Goal: Task Accomplishment & Management: Manage account settings

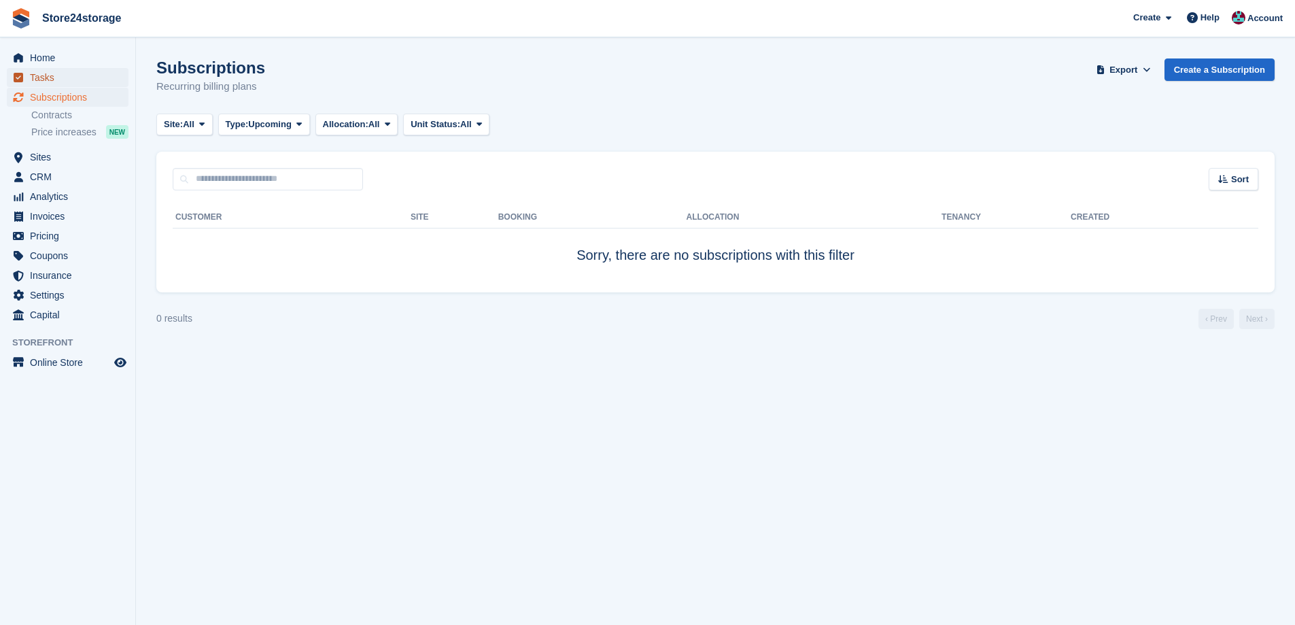
click at [81, 83] on span "Tasks" at bounding box center [71, 77] width 82 height 19
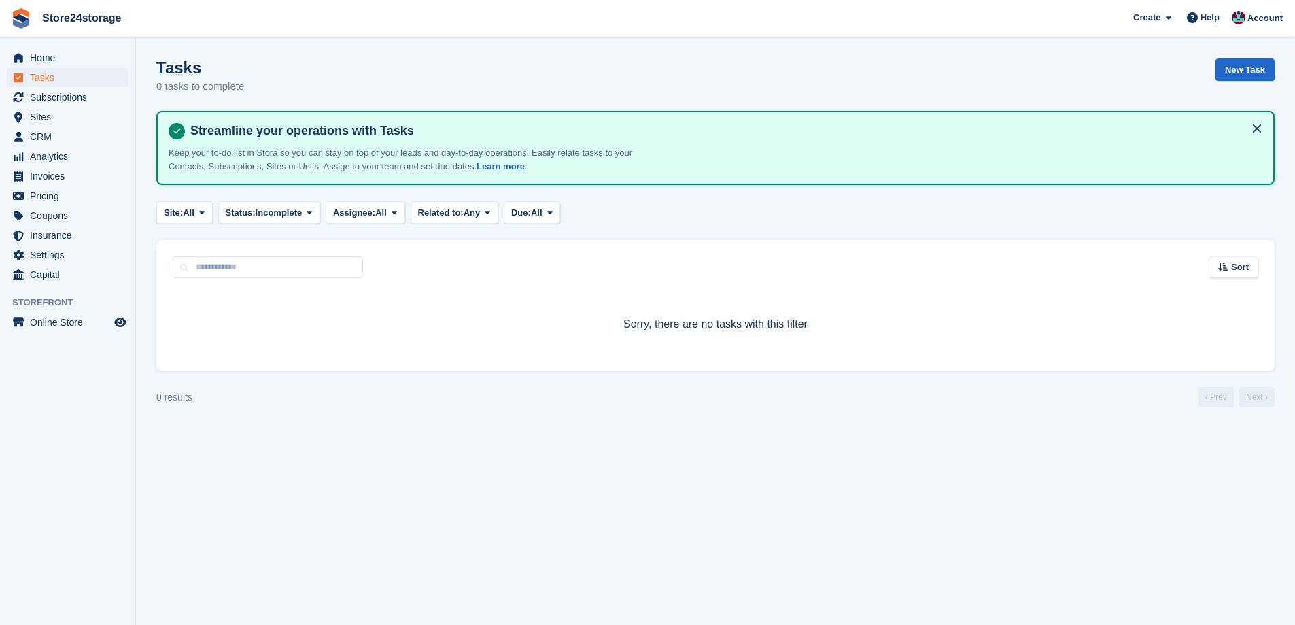
click at [81, 88] on span "Subscriptions" at bounding box center [71, 97] width 82 height 19
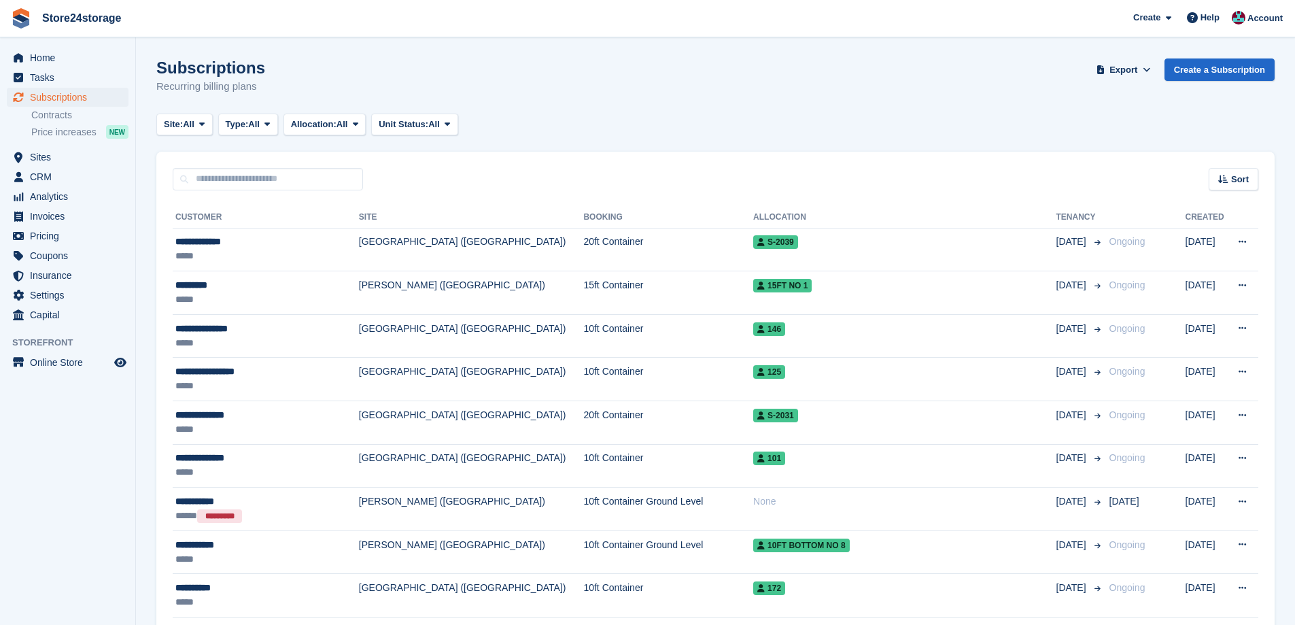
click at [77, 97] on span "Subscriptions" at bounding box center [71, 97] width 82 height 19
drag, startPoint x: 77, startPoint y: 91, endPoint x: 218, endPoint y: 184, distance: 168.9
click at [207, 186] on input "text" at bounding box center [268, 179] width 190 height 22
type input "*********"
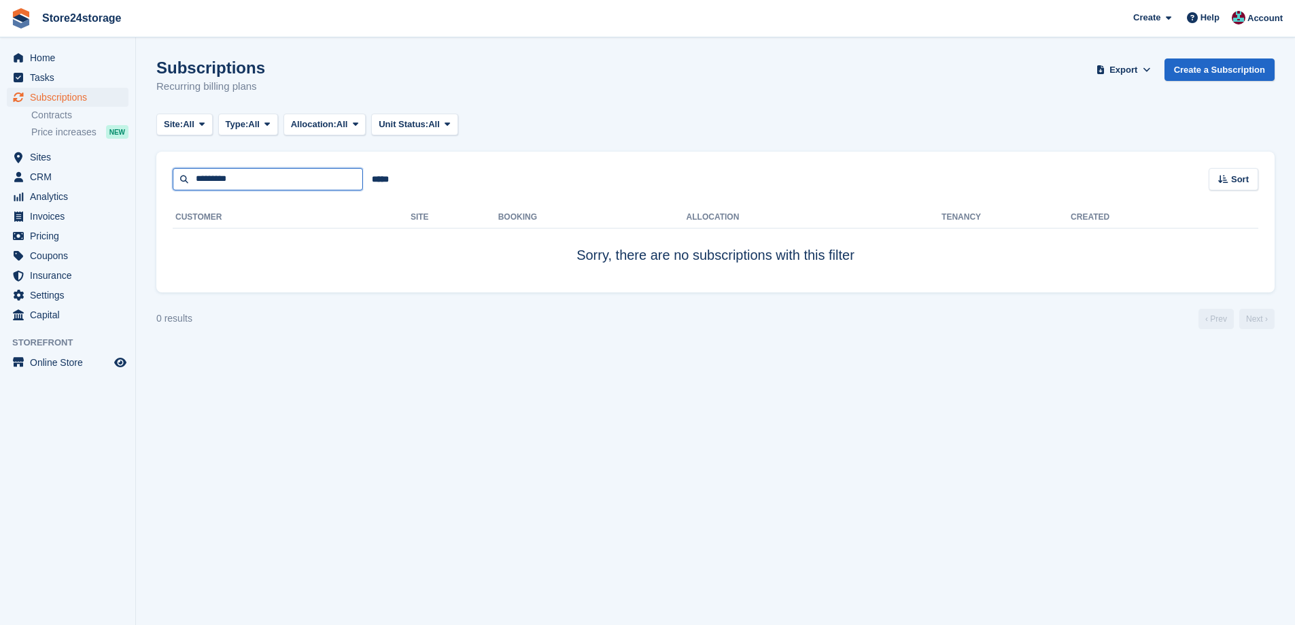
click at [252, 180] on input "*********" at bounding box center [268, 179] width 190 height 22
click at [77, 154] on span "Sites" at bounding box center [71, 156] width 82 height 19
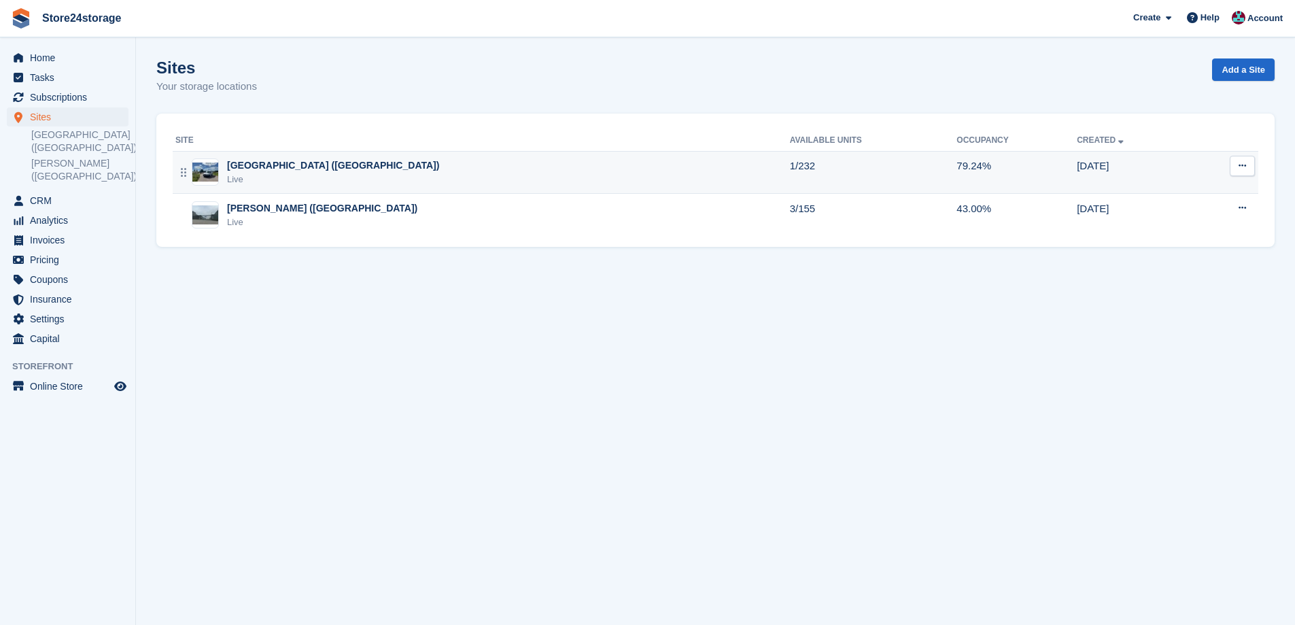
click at [299, 160] on div "[GEOGRAPHIC_DATA] ([GEOGRAPHIC_DATA])" at bounding box center [333, 165] width 212 height 14
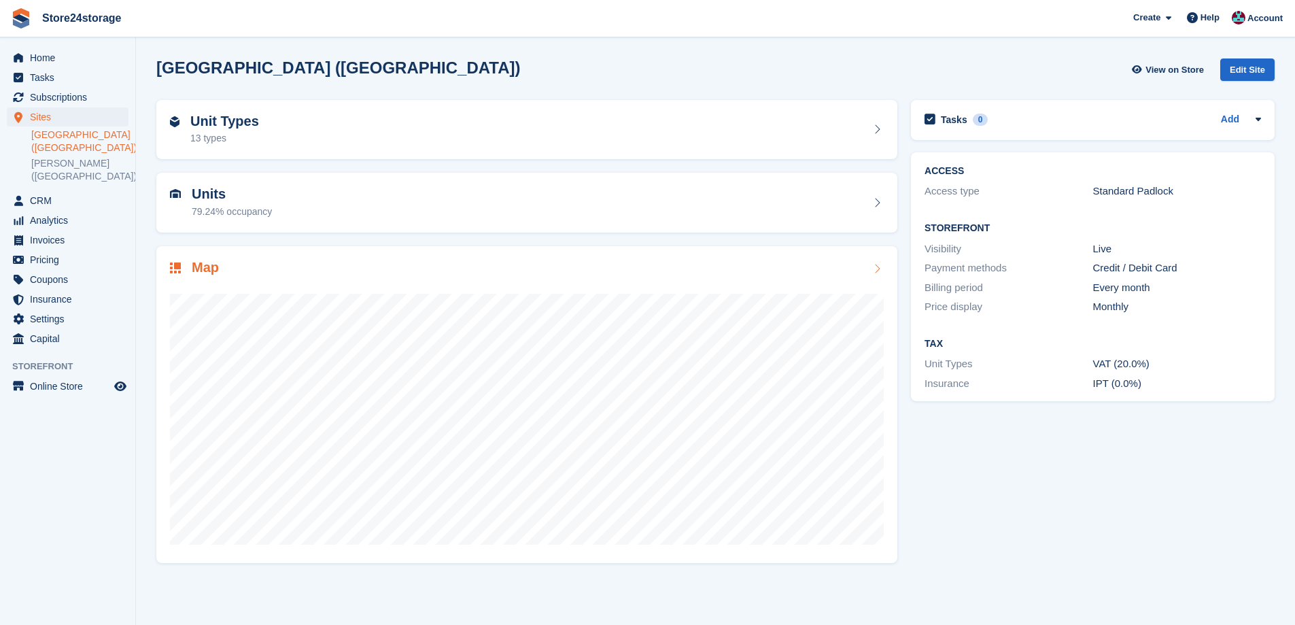
click at [355, 273] on div "Map" at bounding box center [527, 269] width 714 height 18
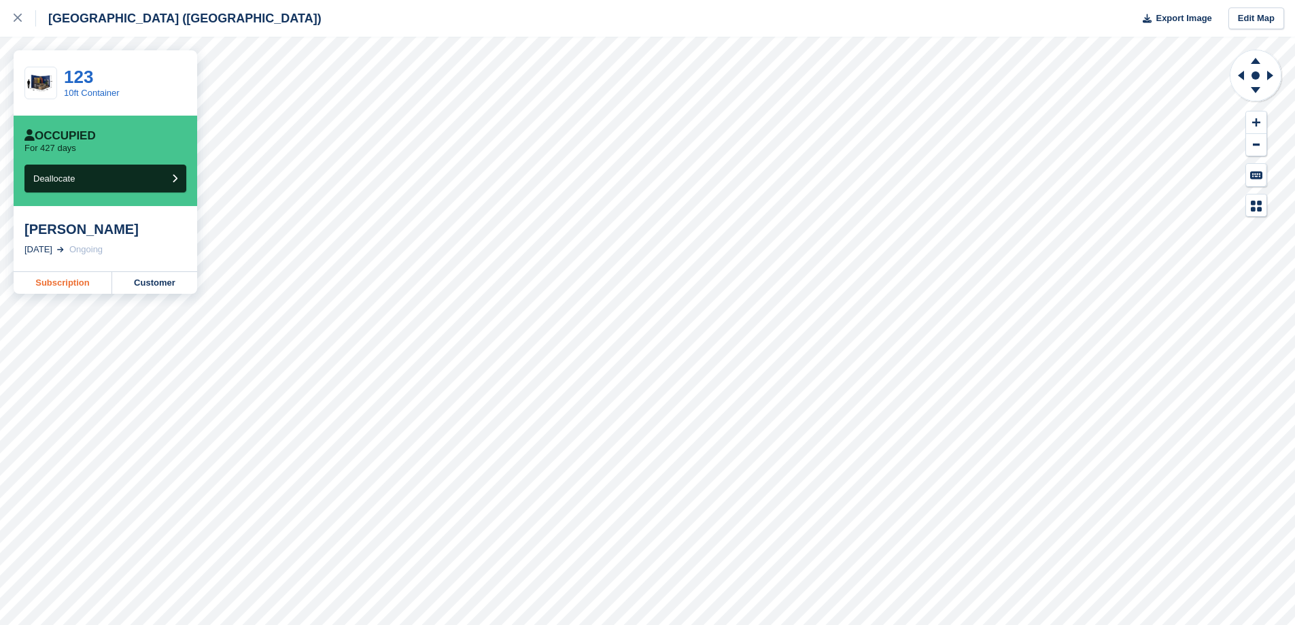
click at [77, 285] on link "Subscription" at bounding box center [63, 283] width 99 height 22
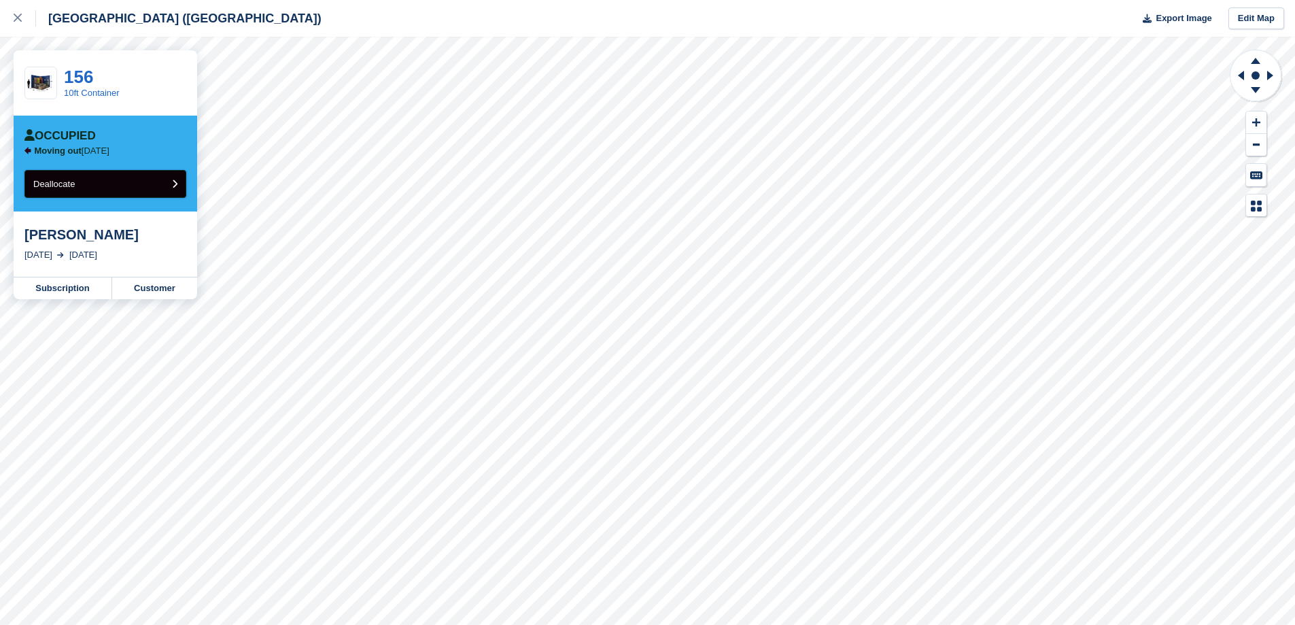
click at [135, 179] on button "Deallocate" at bounding box center [105, 184] width 162 height 28
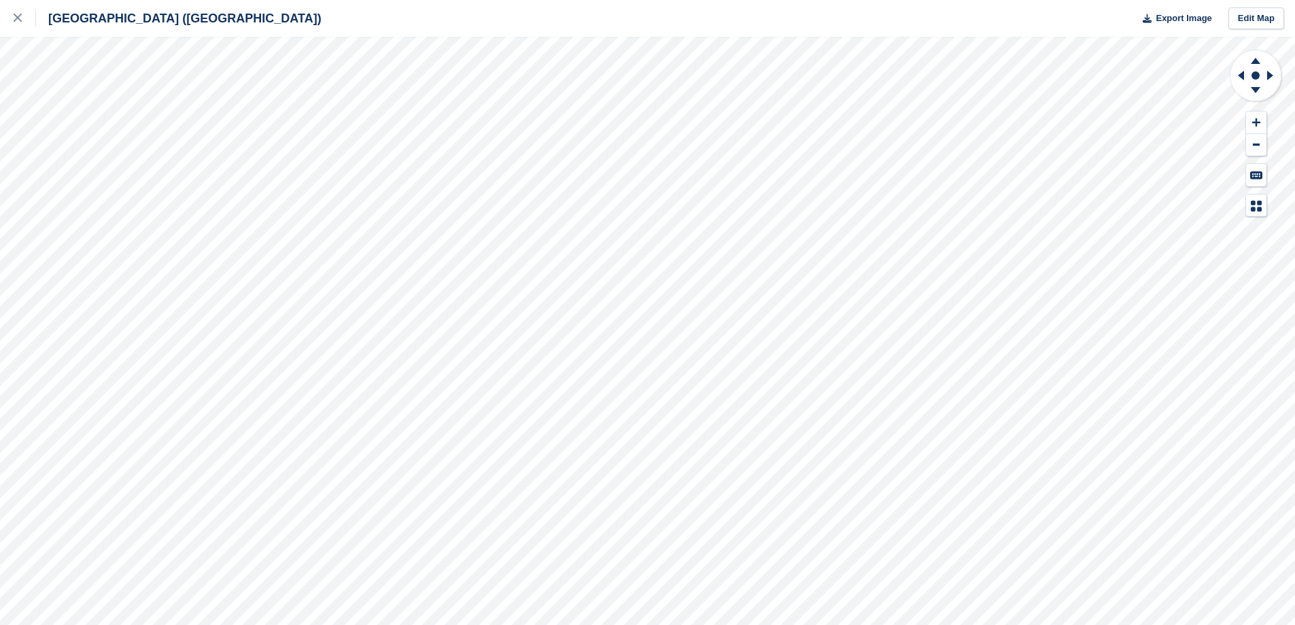
click at [157, 197] on div "Manston Airport (Kent) Export Image Edit Map" at bounding box center [647, 312] width 1295 height 625
click at [170, 200] on div "Manston Airport (Kent) Export Image Edit Map" at bounding box center [647, 312] width 1295 height 625
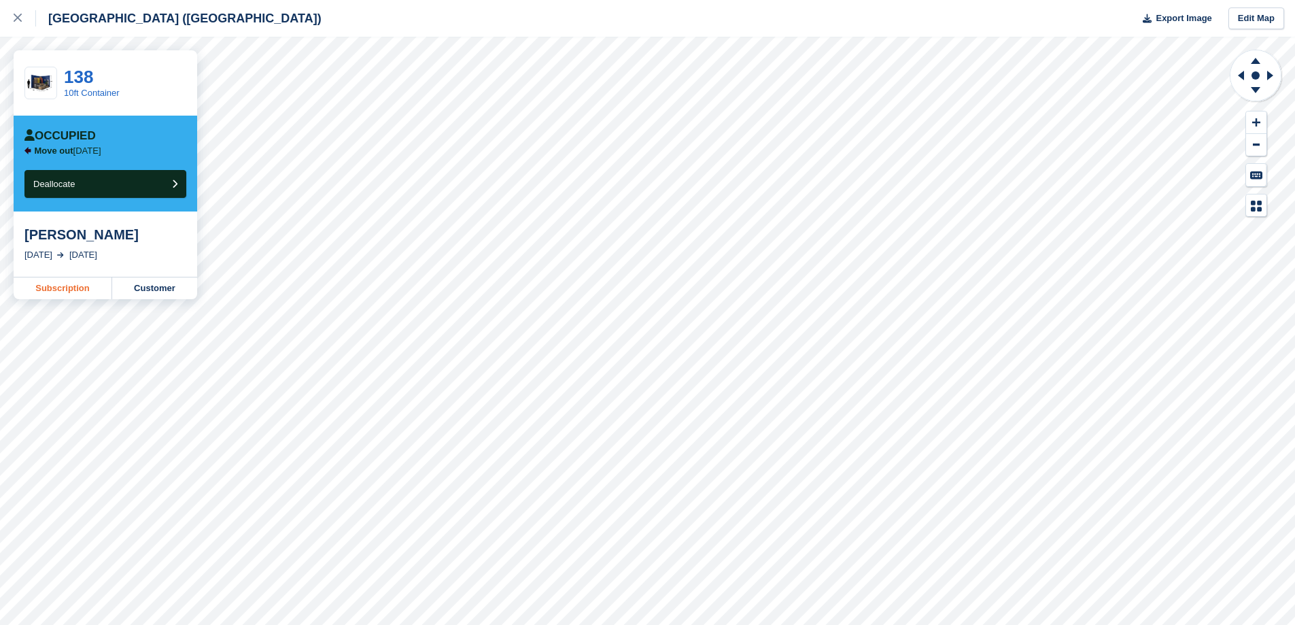
click at [59, 286] on link "Subscription" at bounding box center [63, 288] width 99 height 22
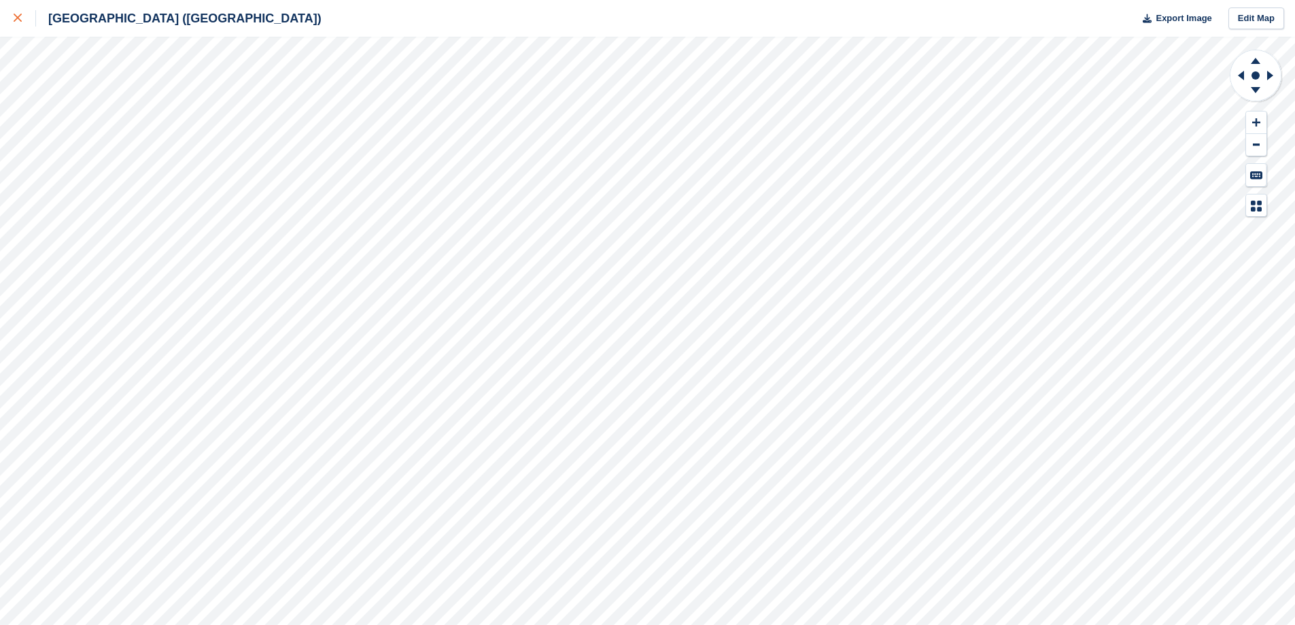
click at [20, 20] on icon at bounding box center [18, 18] width 8 height 8
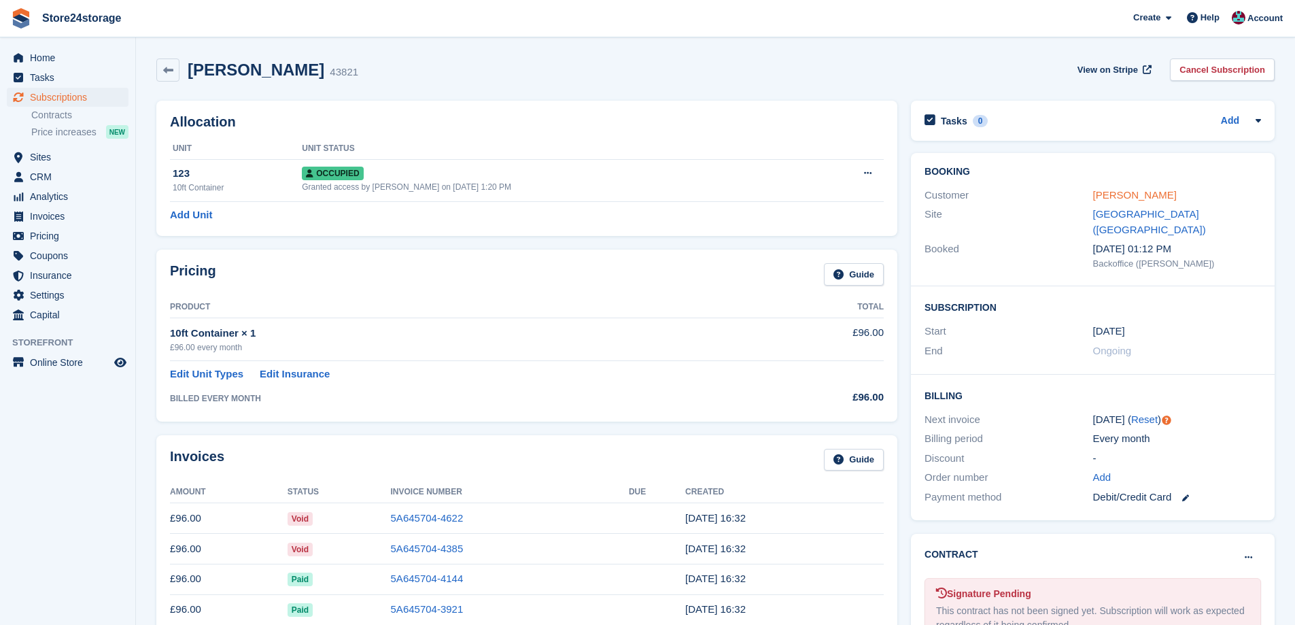
click at [1106, 201] on link "Andrew Lindsay" at bounding box center [1135, 195] width 84 height 12
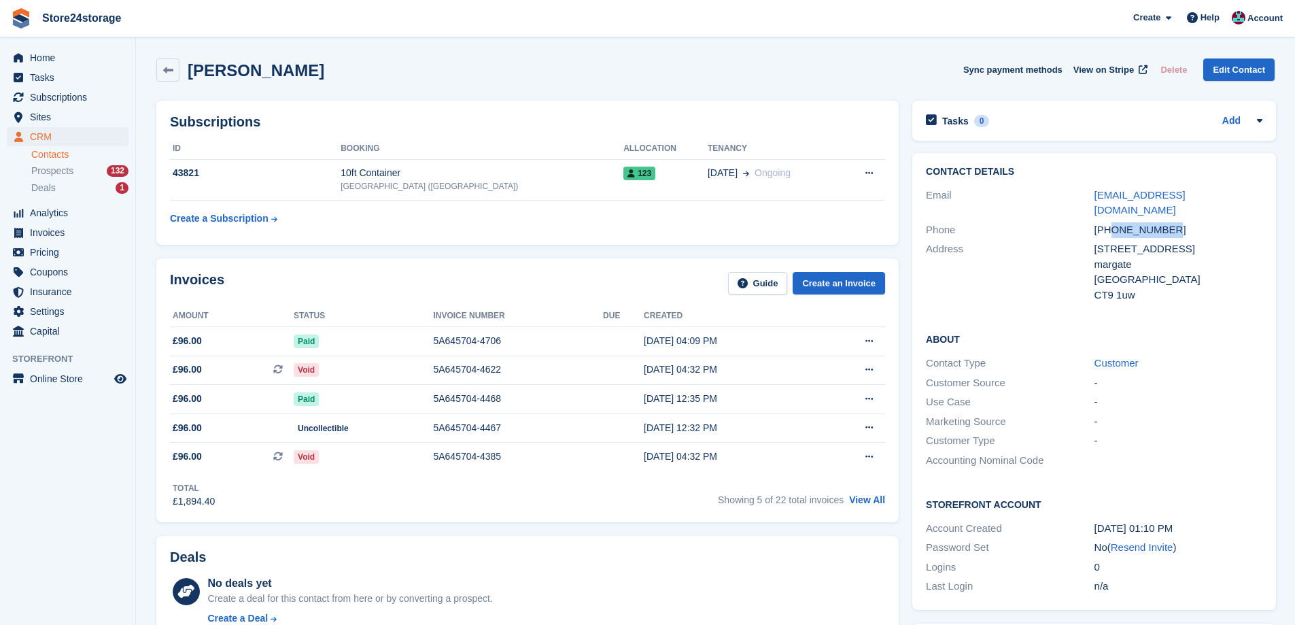
drag, startPoint x: 1174, startPoint y: 211, endPoint x: 1116, endPoint y: 213, distance: 57.8
click at [1111, 222] on div "+447594751823" at bounding box center [1178, 230] width 168 height 16
copy div "7594751823"
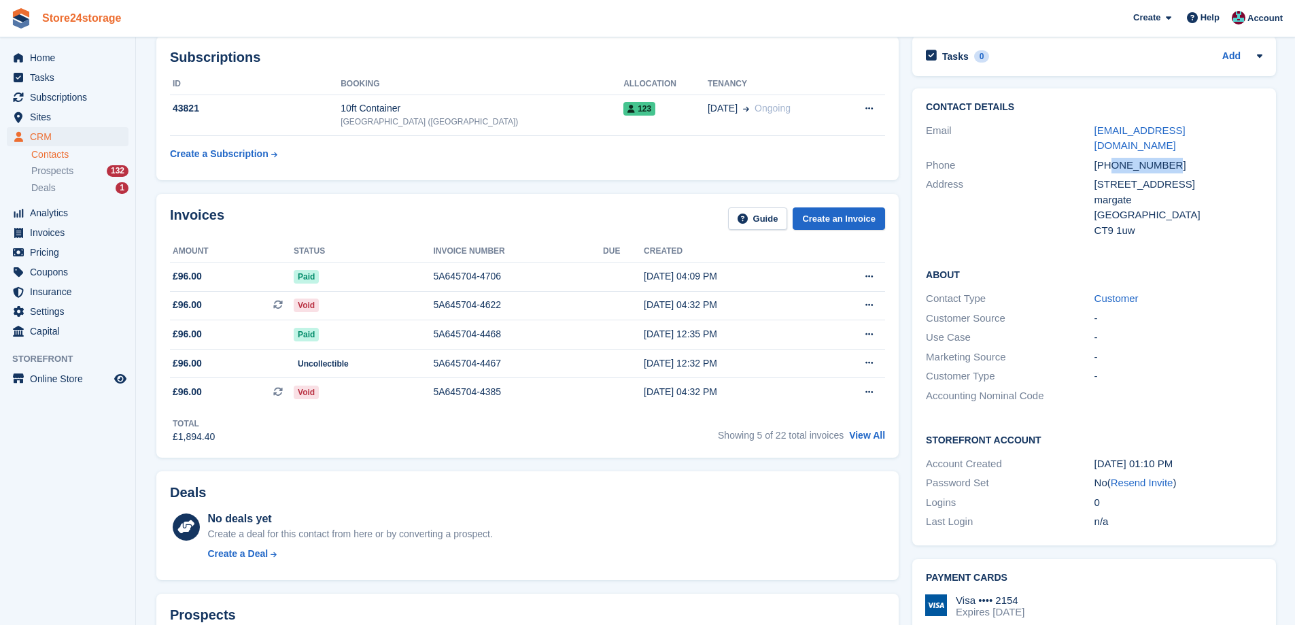
scroll to position [45, 0]
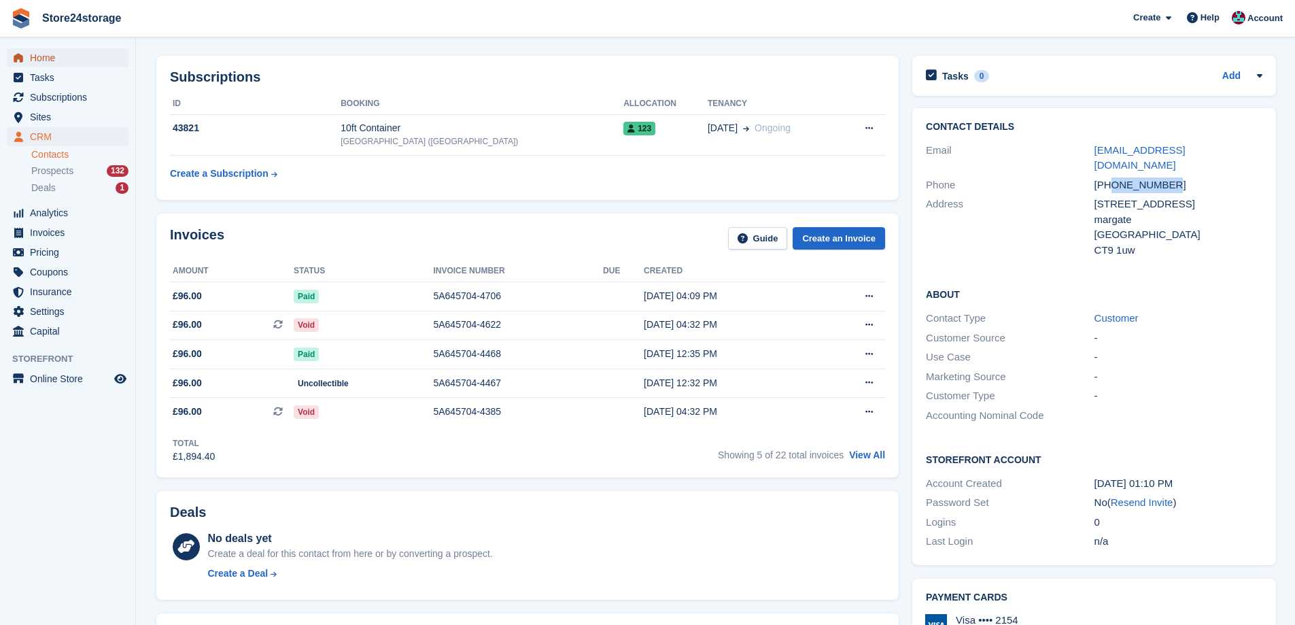
click at [80, 55] on span "Home" at bounding box center [71, 57] width 82 height 19
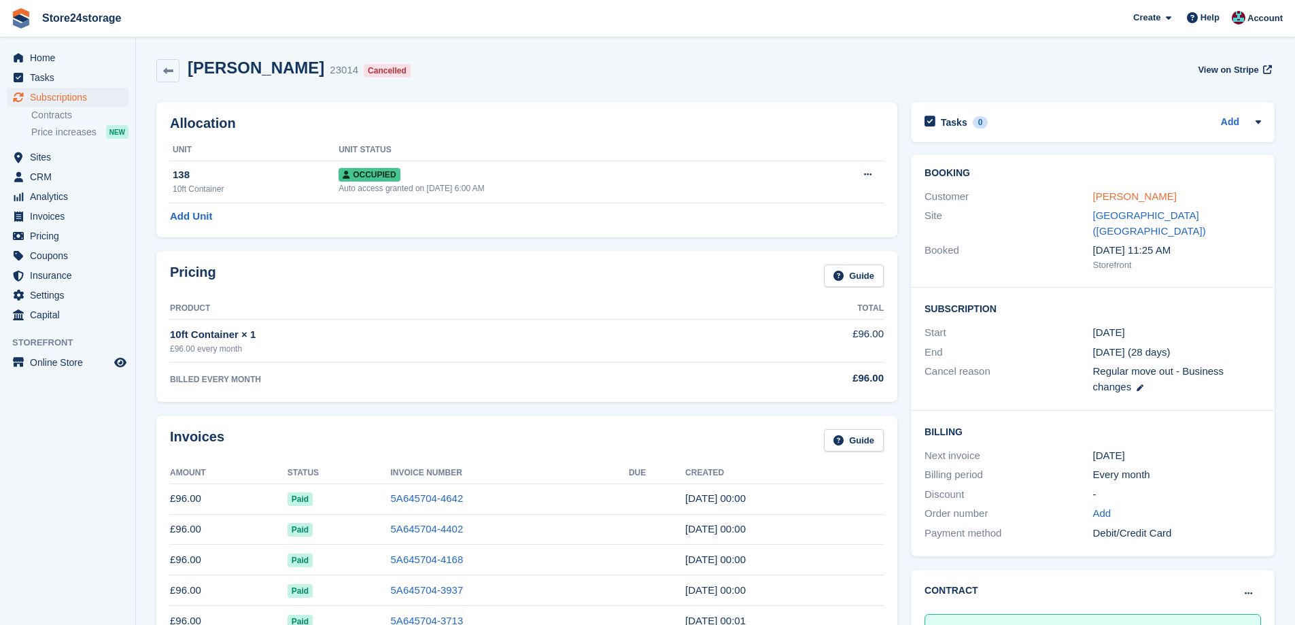
click at [1149, 196] on link "[PERSON_NAME]" at bounding box center [1135, 196] width 84 height 12
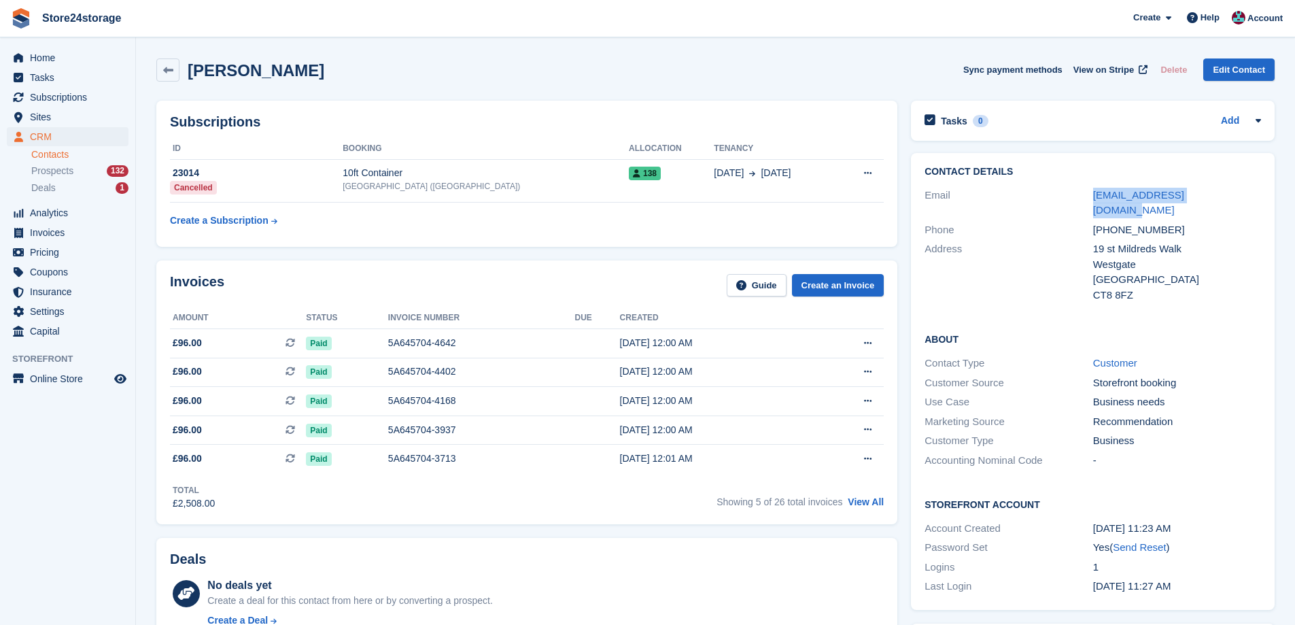
drag, startPoint x: 1205, startPoint y: 194, endPoint x: 1109, endPoint y: 203, distance: 96.2
click at [1090, 190] on div "Email info@staplestores.co.uk" at bounding box center [1092, 203] width 336 height 35
copy div "info@staplestores.co.uk"
click at [863, 347] on button at bounding box center [867, 343] width 25 height 20
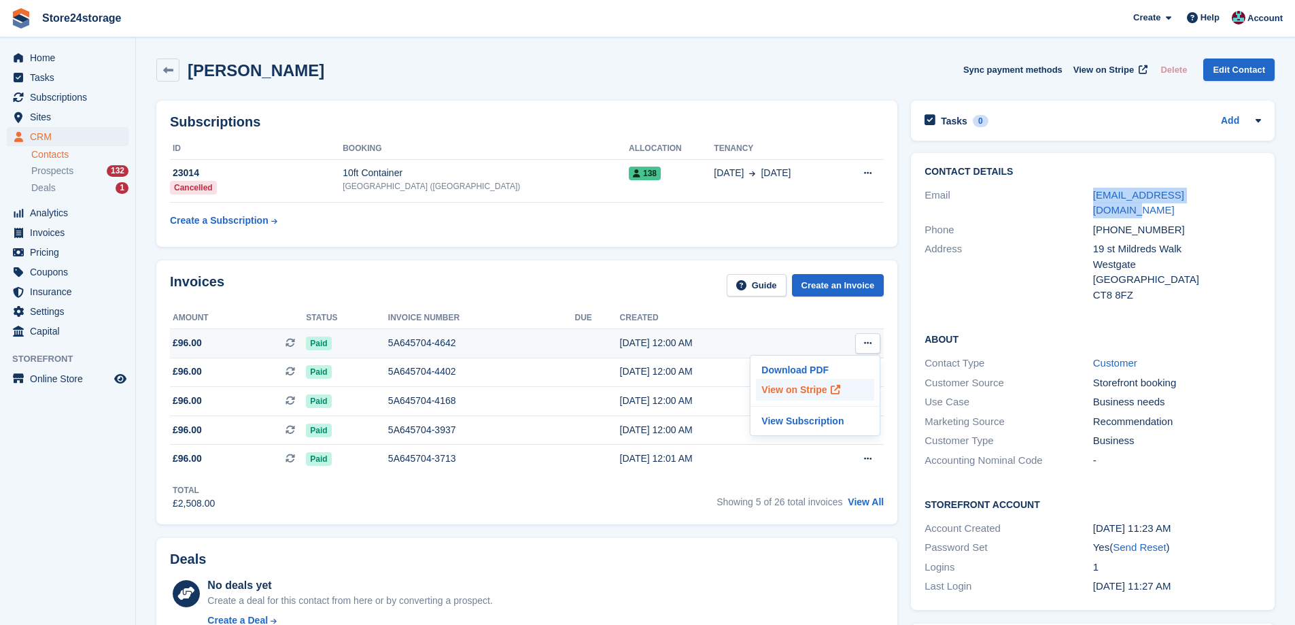
click at [831, 387] on icon at bounding box center [836, 390] width 10 height 10
copy div "info@staplestores.co.uk"
click at [1167, 222] on div "+447828700562" at bounding box center [1177, 230] width 168 height 16
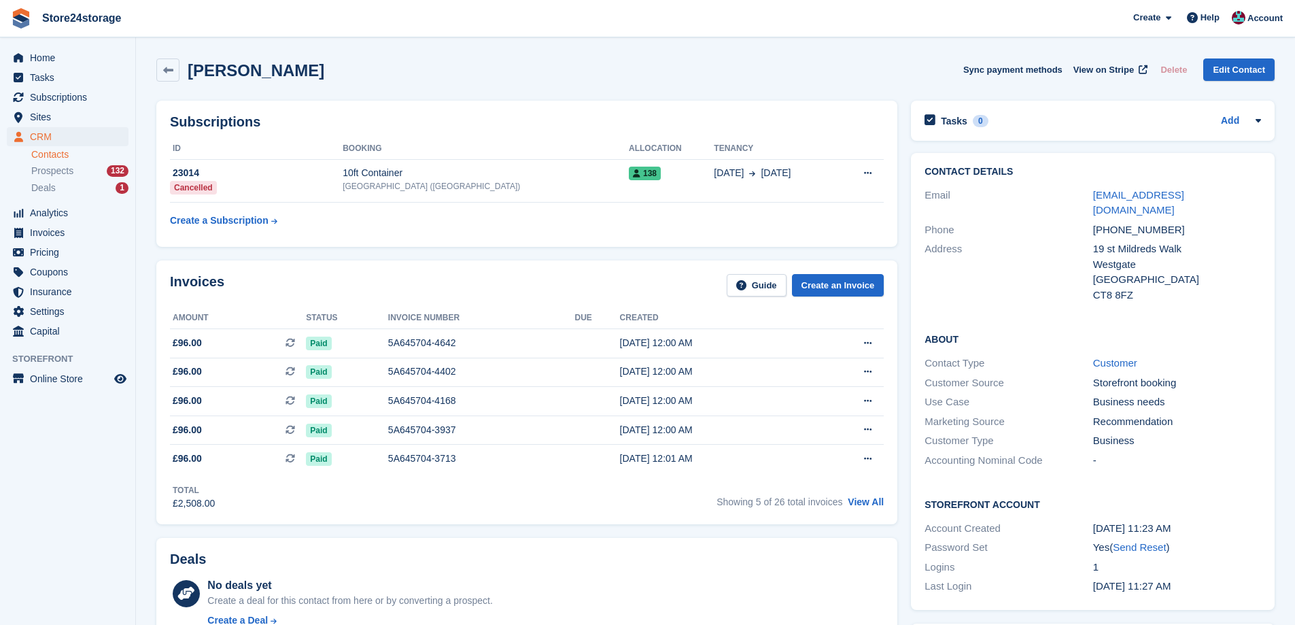
click at [1148, 222] on div "+447828700562" at bounding box center [1177, 230] width 168 height 16
copy div "447828700562"
click at [87, 92] on span "Subscriptions" at bounding box center [71, 97] width 82 height 19
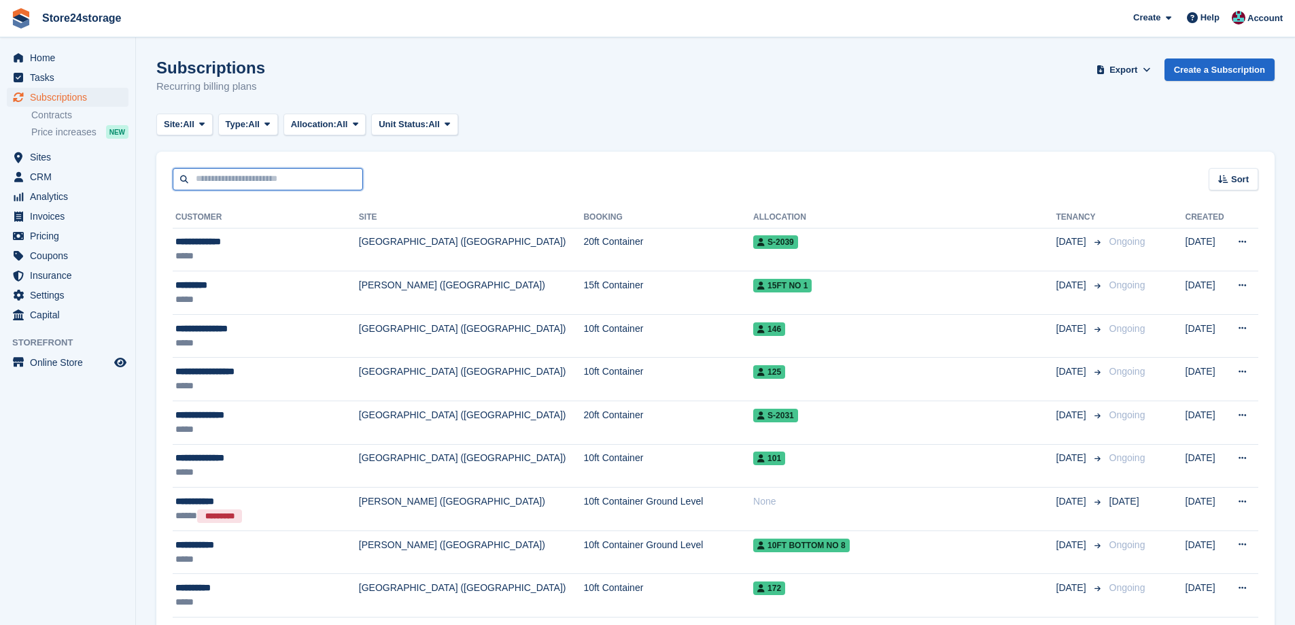
click at [244, 173] on input "text" at bounding box center [268, 179] width 190 height 22
click at [82, 162] on span "Sites" at bounding box center [71, 156] width 82 height 19
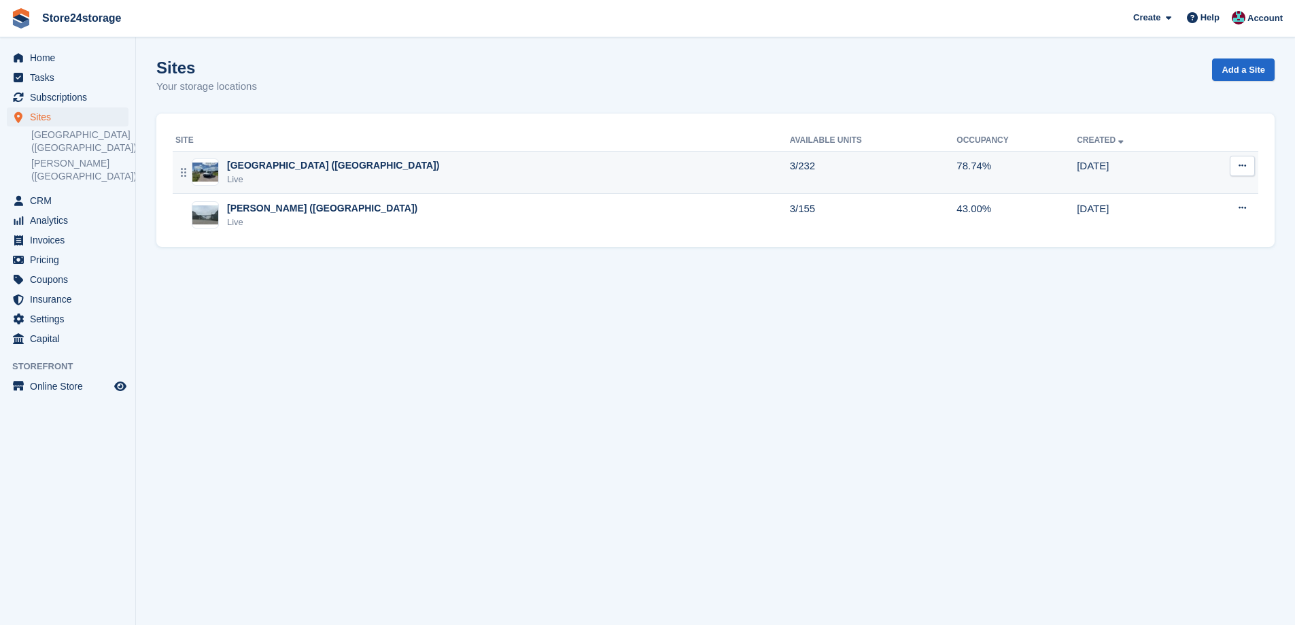
click at [289, 177] on div "Live" at bounding box center [333, 180] width 212 height 14
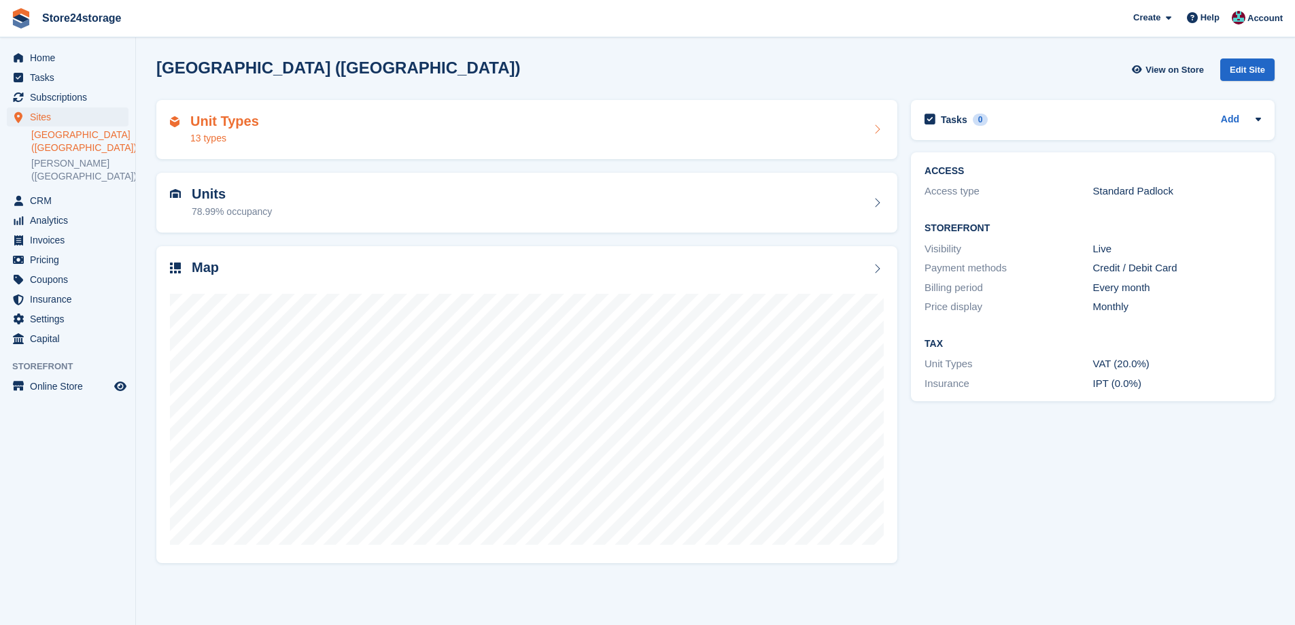
click at [257, 114] on div "Unit Types 13 types" at bounding box center [527, 130] width 714 height 33
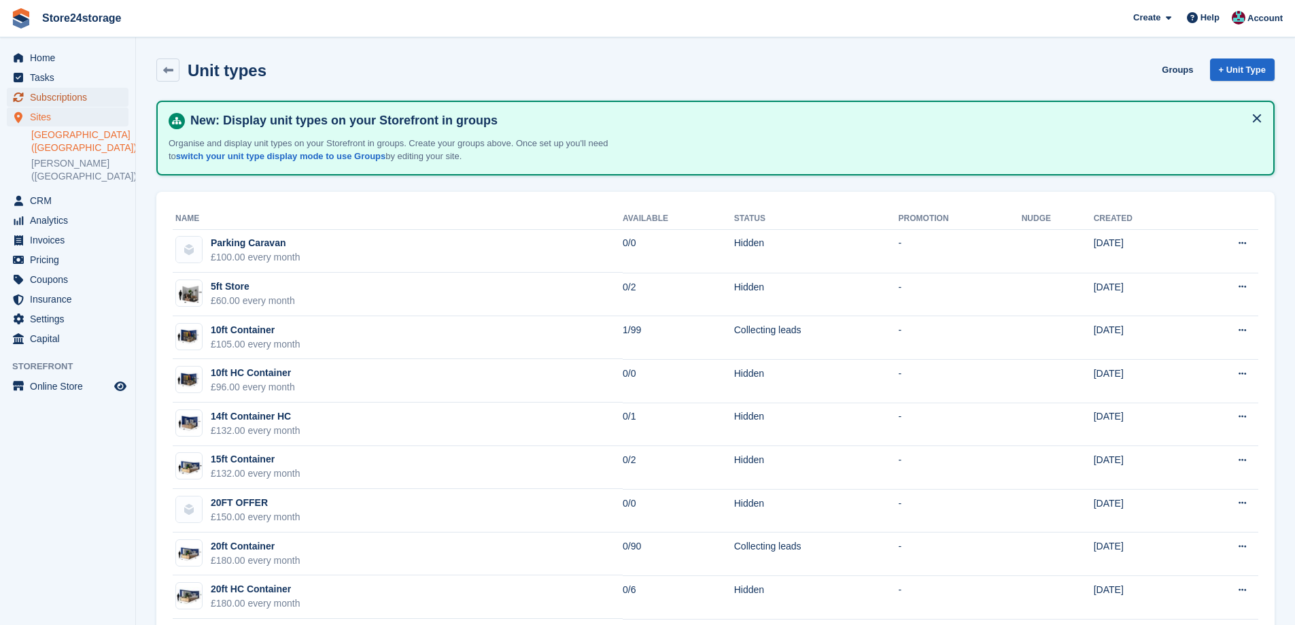
click at [91, 102] on span "Subscriptions" at bounding box center [71, 97] width 82 height 19
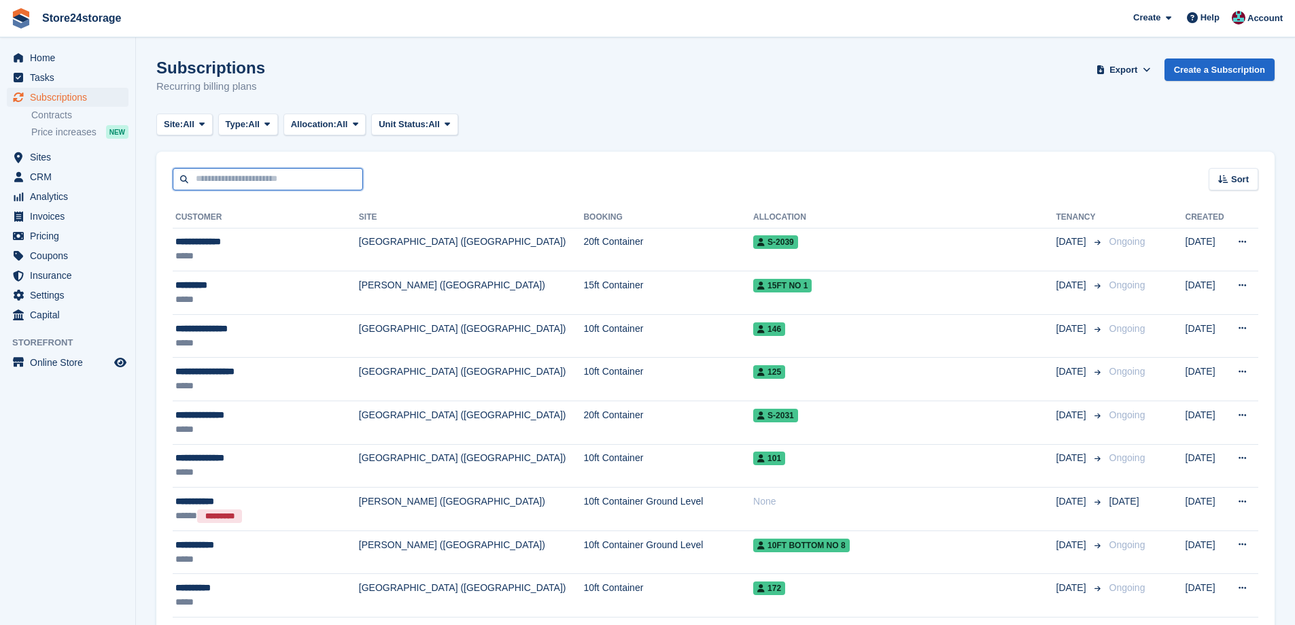
click at [309, 179] on input "text" at bounding box center [268, 179] width 190 height 22
type input "*****"
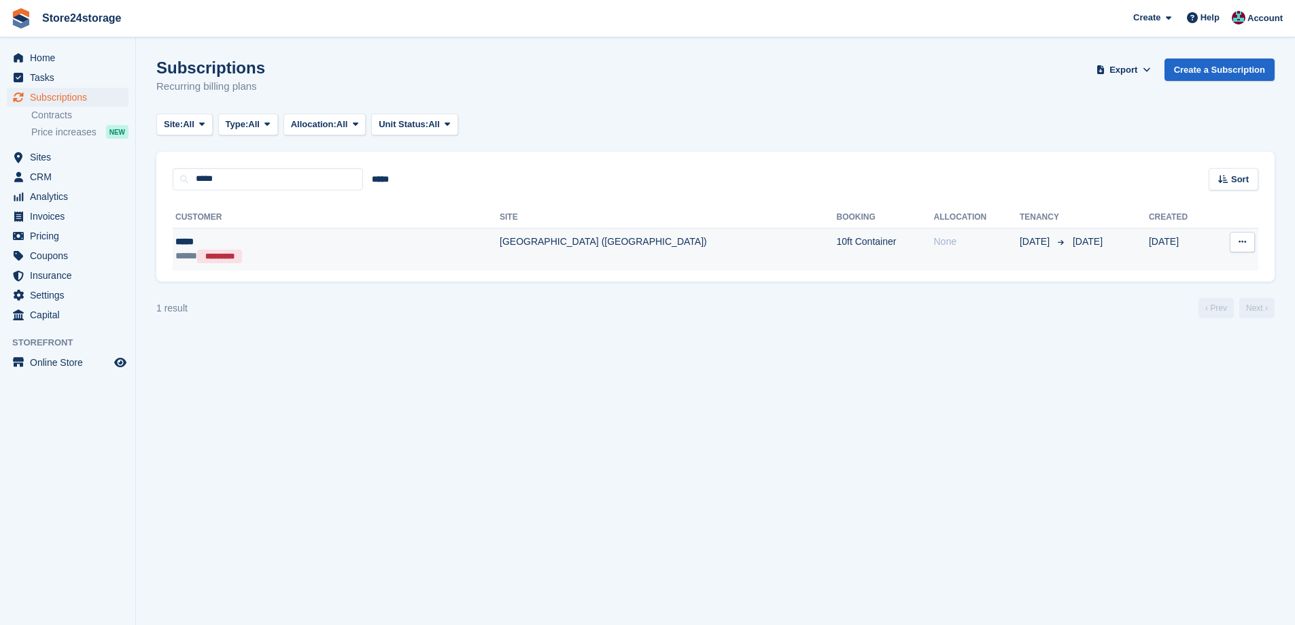
click at [370, 260] on div "***** *********" at bounding box center [274, 256] width 198 height 14
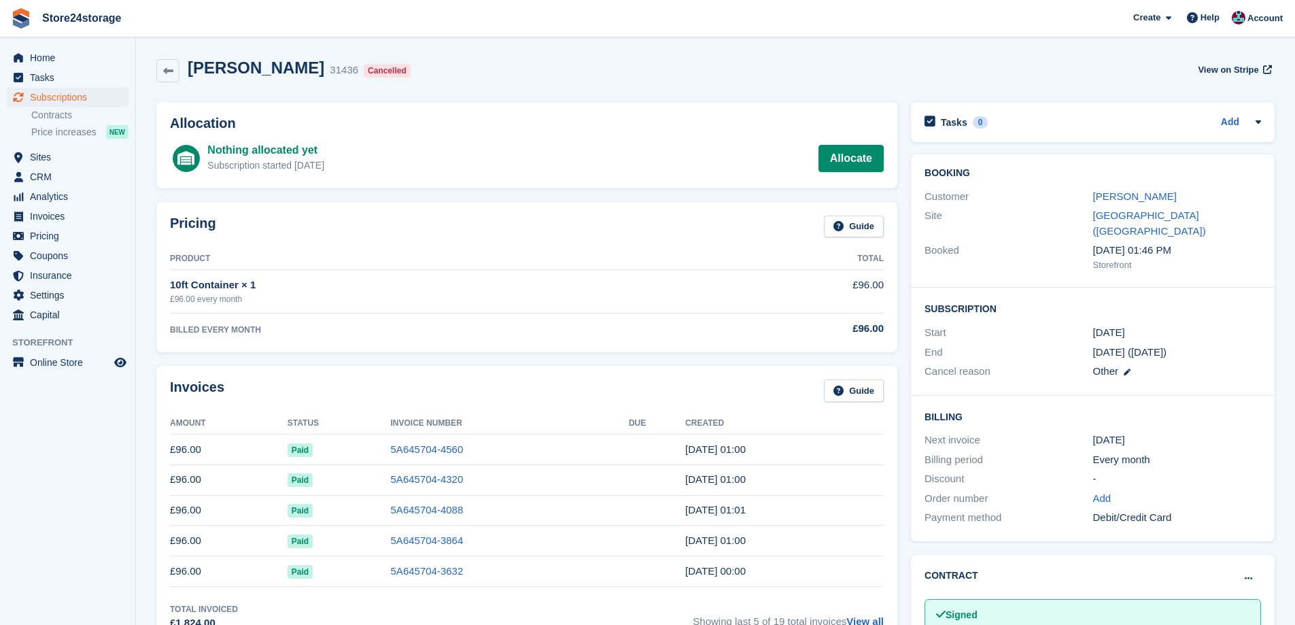
click at [1120, 201] on div "[PERSON_NAME]" at bounding box center [1177, 197] width 168 height 16
click at [1110, 199] on link "kerry" at bounding box center [1135, 196] width 84 height 12
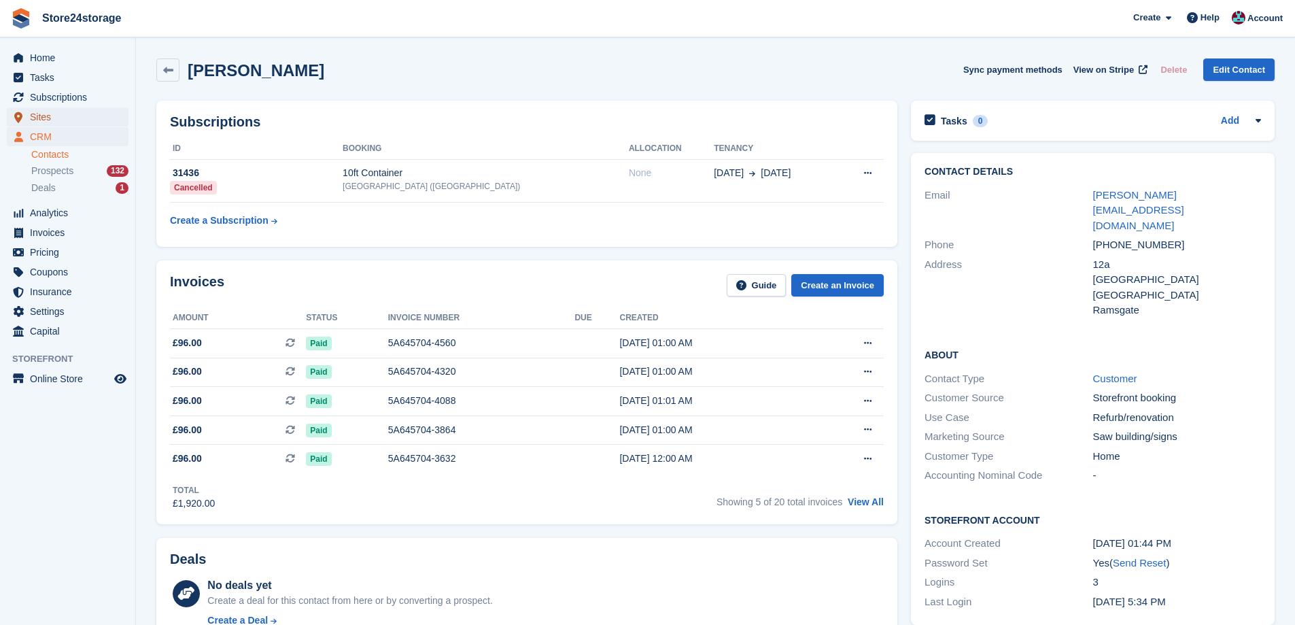
click at [59, 117] on span "Sites" at bounding box center [71, 116] width 82 height 19
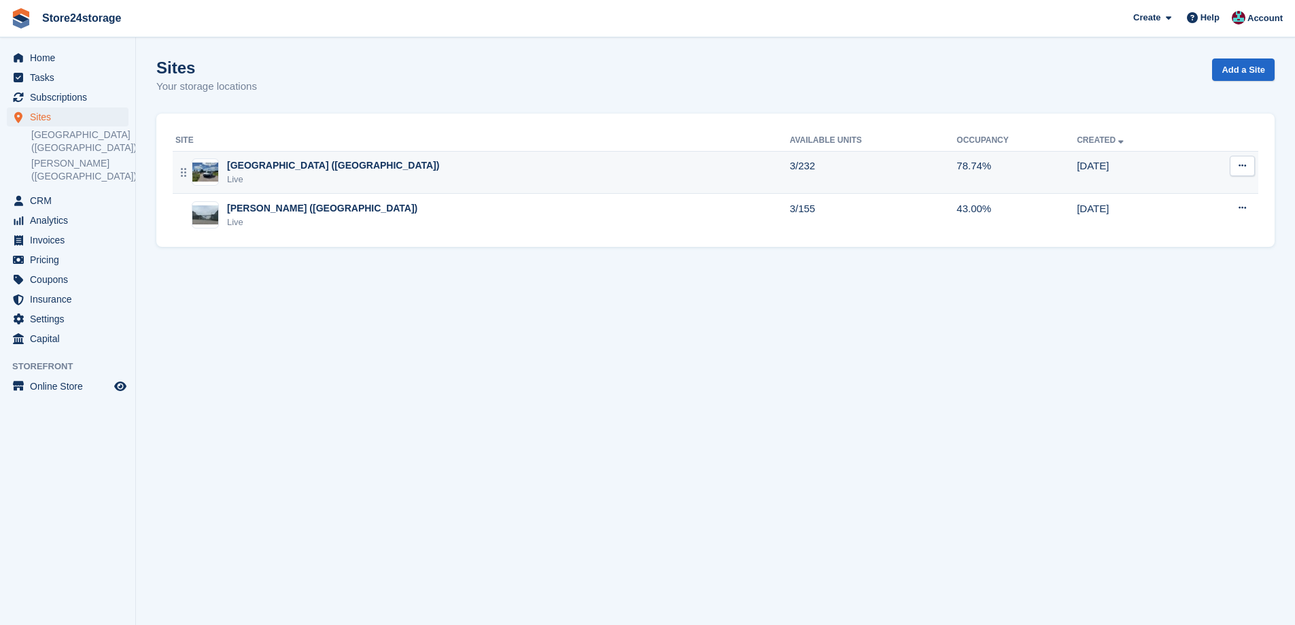
click at [304, 177] on div "Live" at bounding box center [333, 180] width 212 height 14
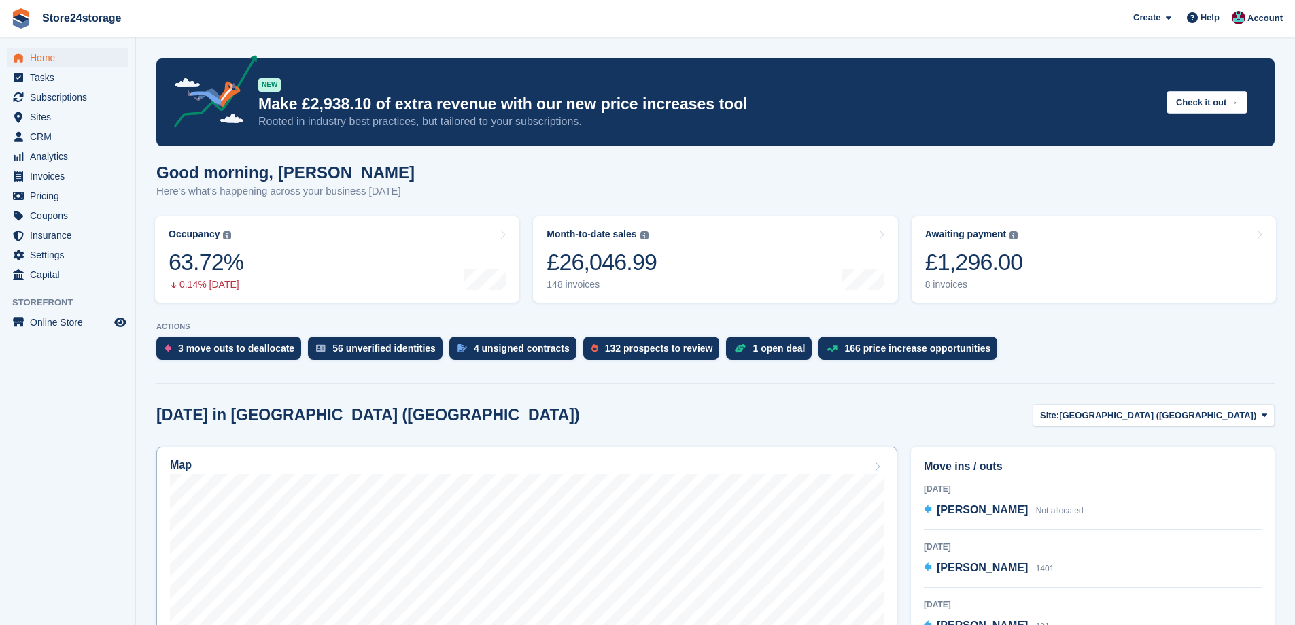
click at [498, 467] on div "Map" at bounding box center [527, 466] width 714 height 15
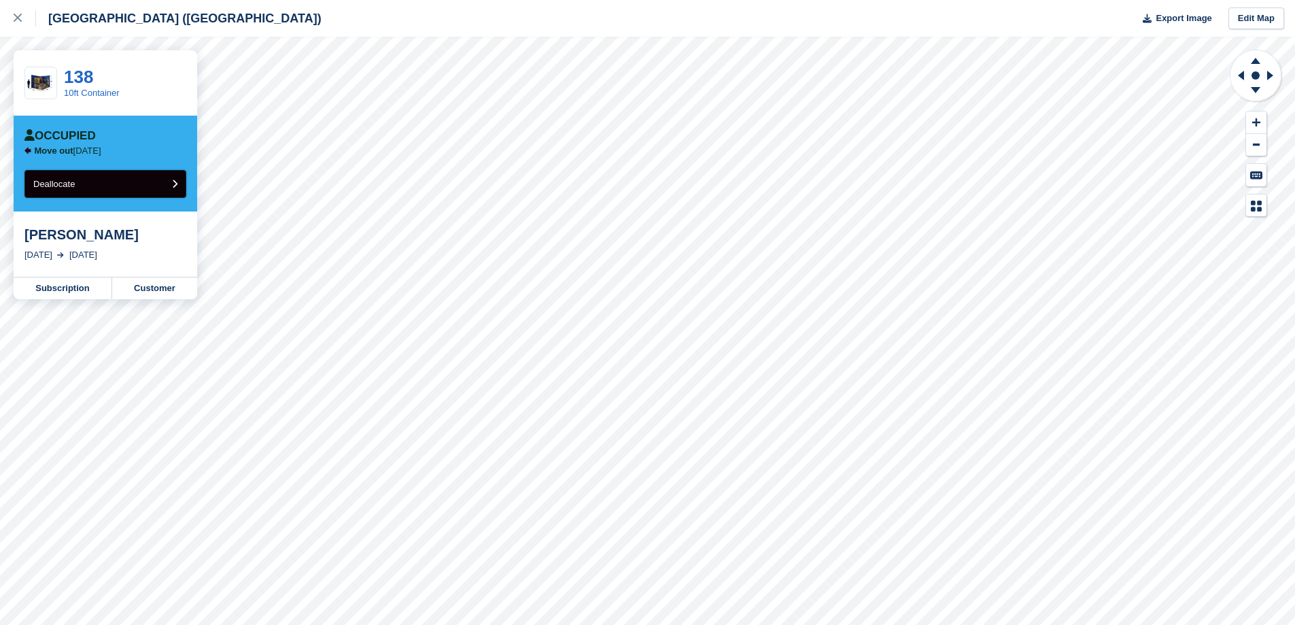
click at [122, 188] on button "Deallocate" at bounding box center [105, 184] width 162 height 28
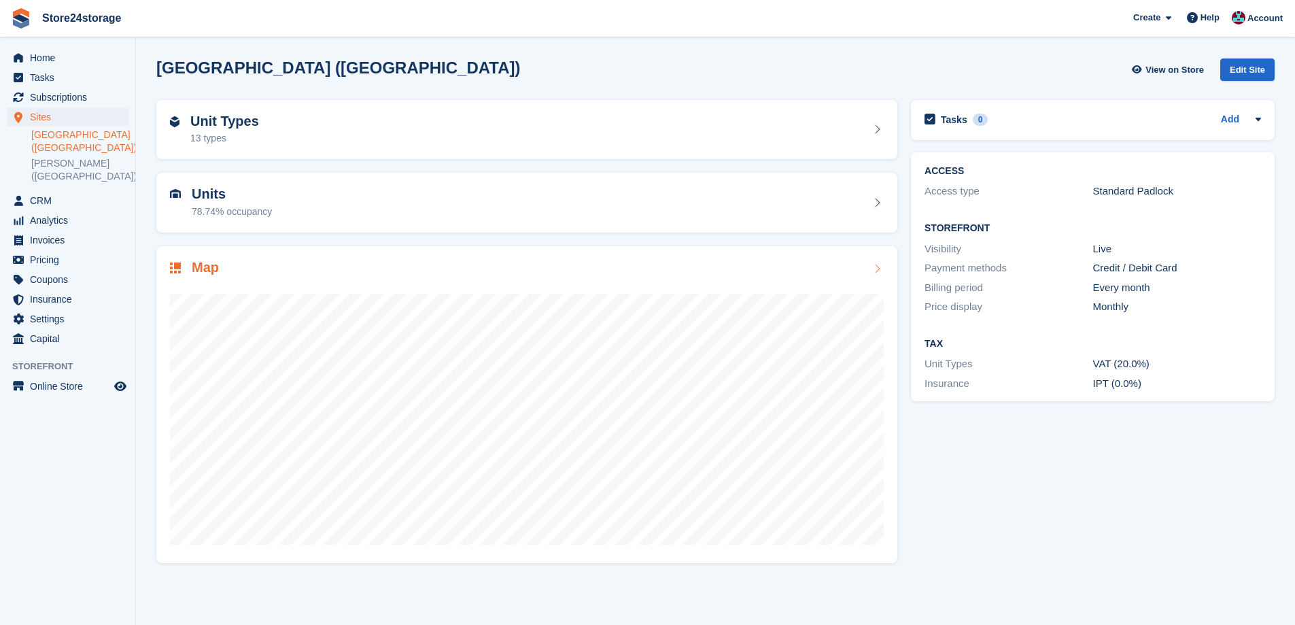
click at [502, 268] on div "Map" at bounding box center [527, 269] width 714 height 18
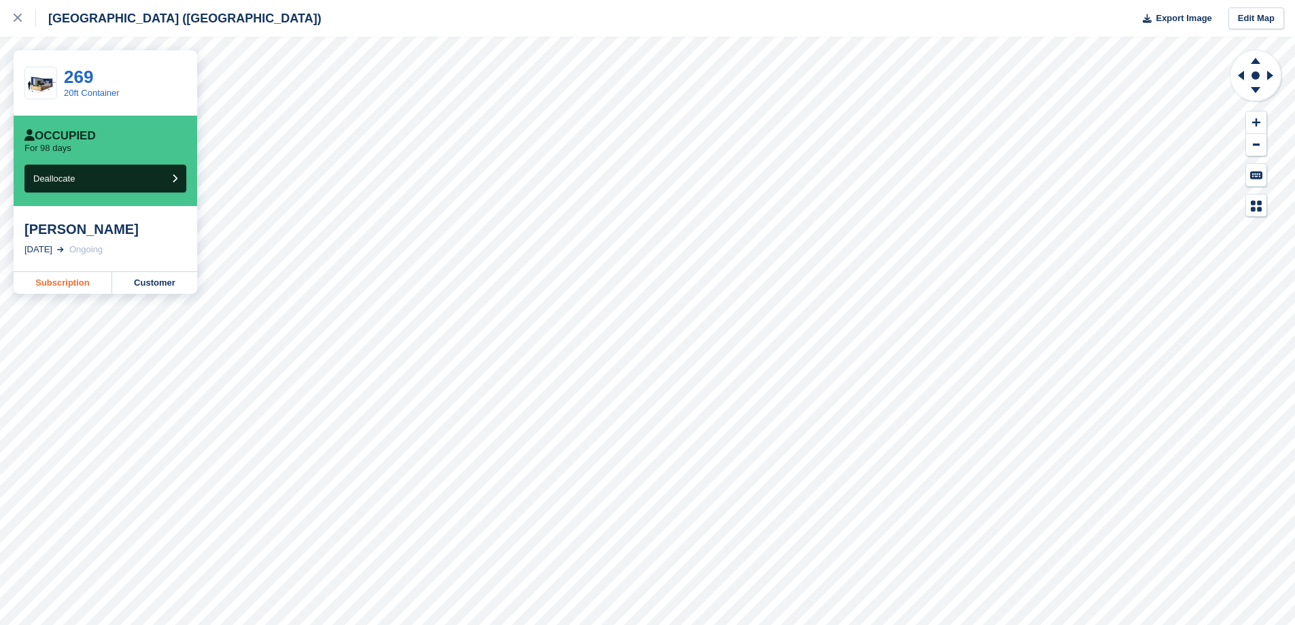
click at [51, 283] on link "Subscription" at bounding box center [63, 283] width 99 height 22
click at [77, 284] on link "Subscription" at bounding box center [63, 283] width 99 height 22
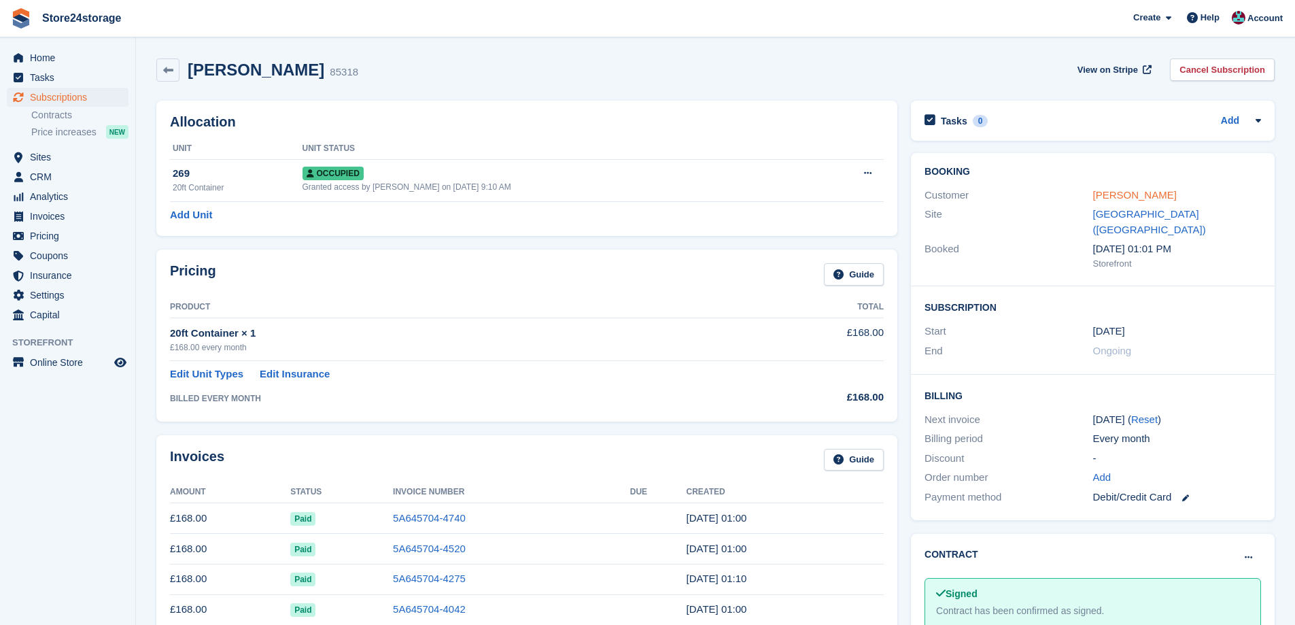
click at [1119, 198] on link "Beverley Nutter" at bounding box center [1135, 195] width 84 height 12
click at [1235, 76] on link "Cancel Subscription" at bounding box center [1222, 69] width 105 height 22
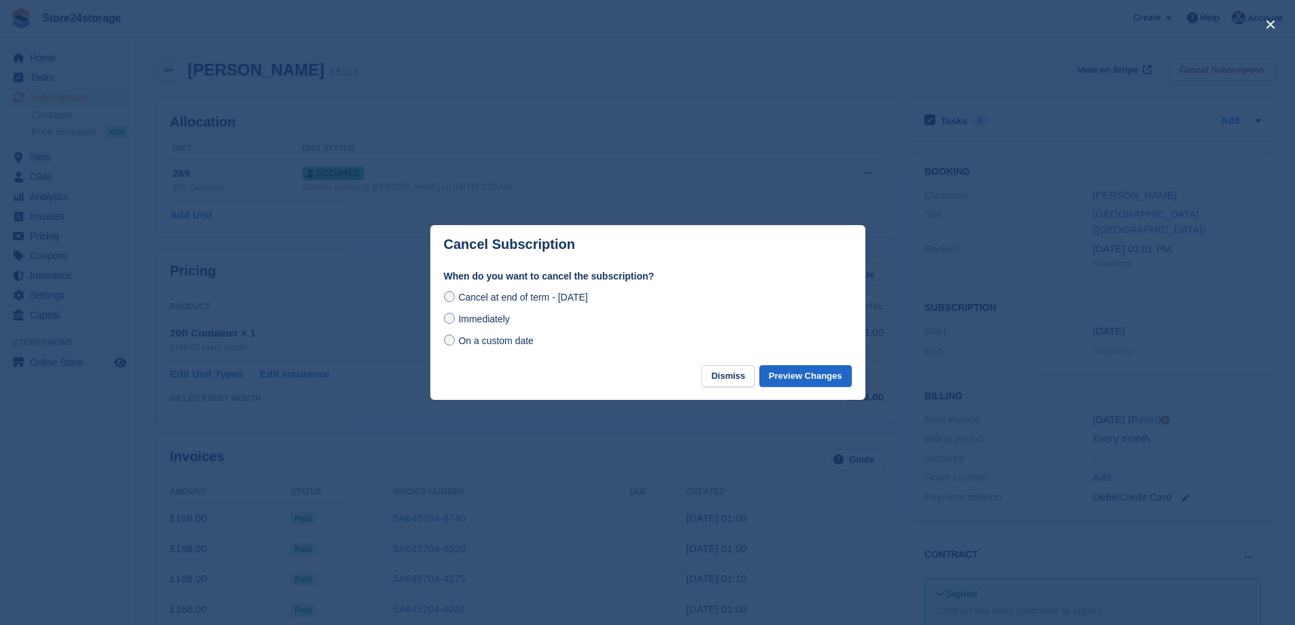
click at [473, 343] on span "On a custom date" at bounding box center [495, 340] width 75 height 11
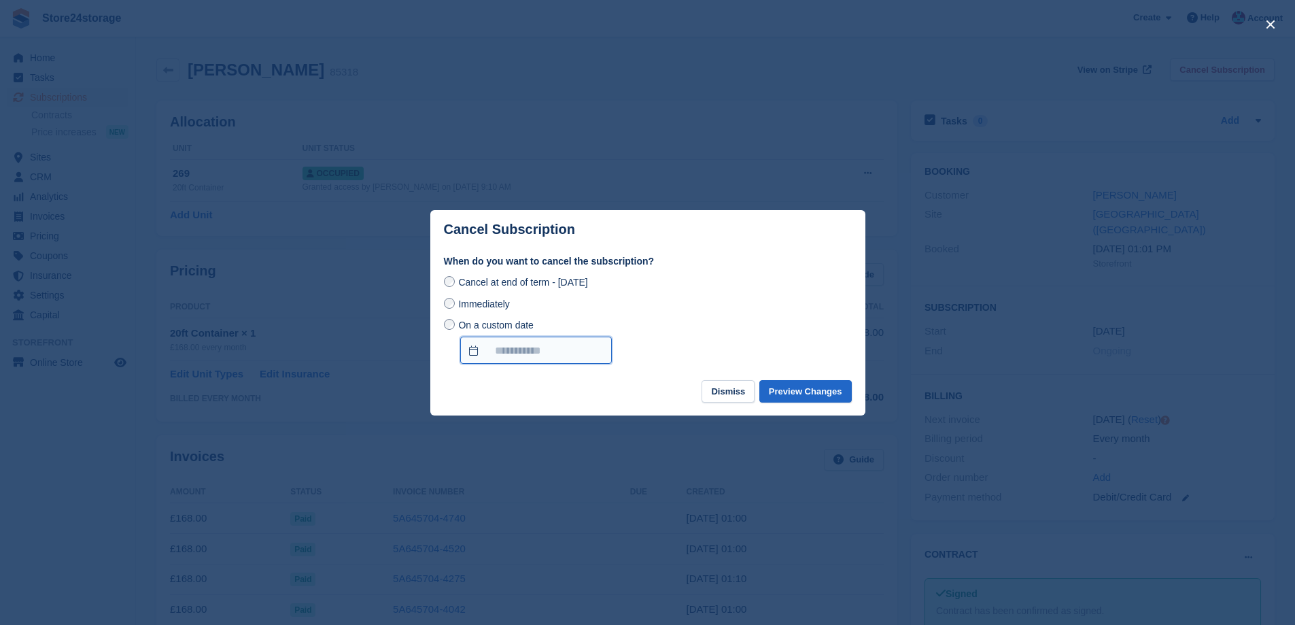
click at [546, 351] on input "On a custom date" at bounding box center [536, 349] width 152 height 27
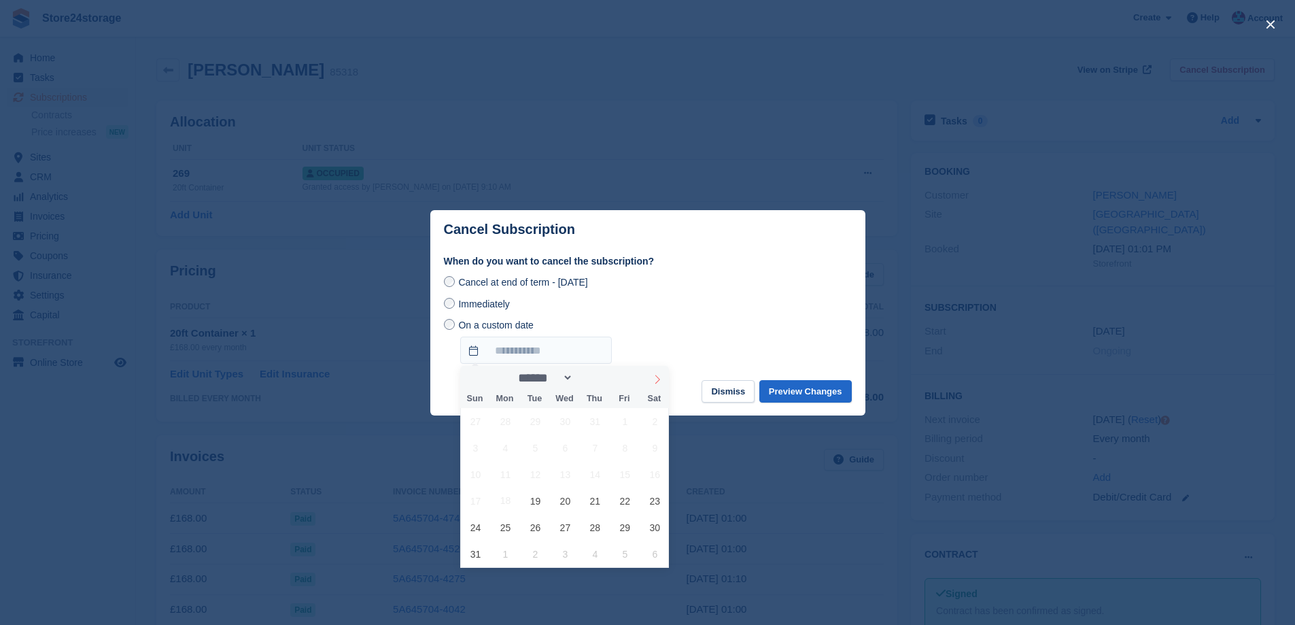
click at [657, 379] on icon at bounding box center [657, 379] width 10 height 10
select select "*"
click at [511, 472] on span "15" at bounding box center [505, 474] width 27 height 27
type input "**********"
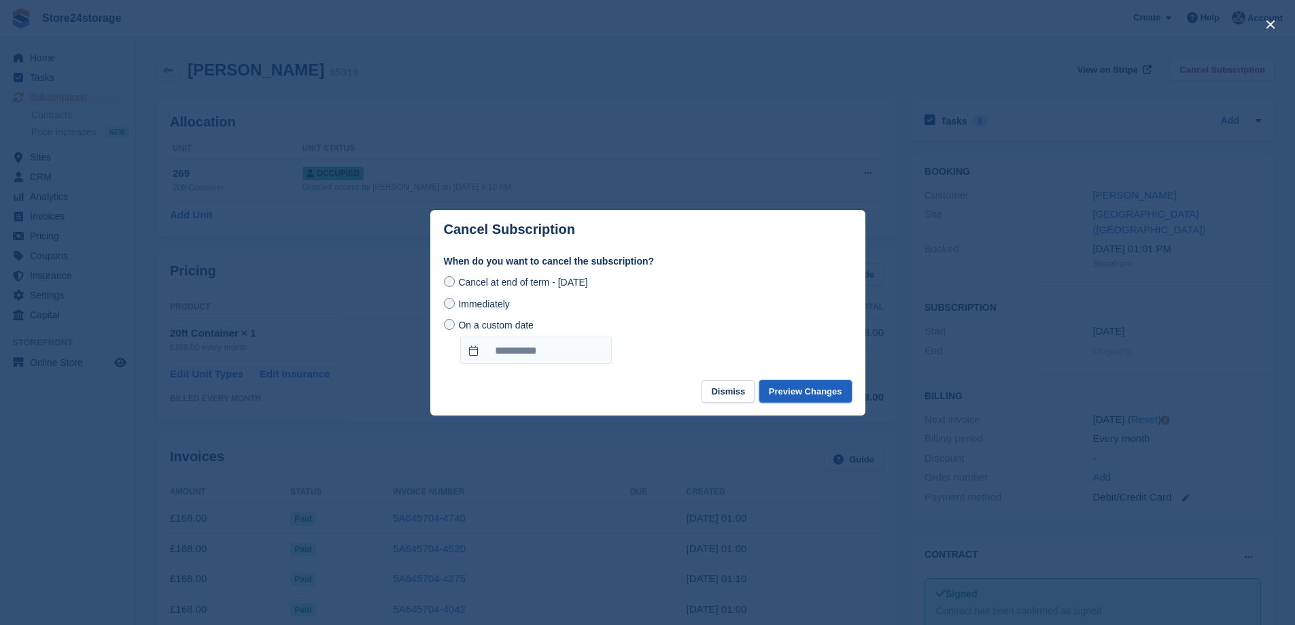
click at [787, 389] on button "Preview Changes" at bounding box center [805, 391] width 92 height 22
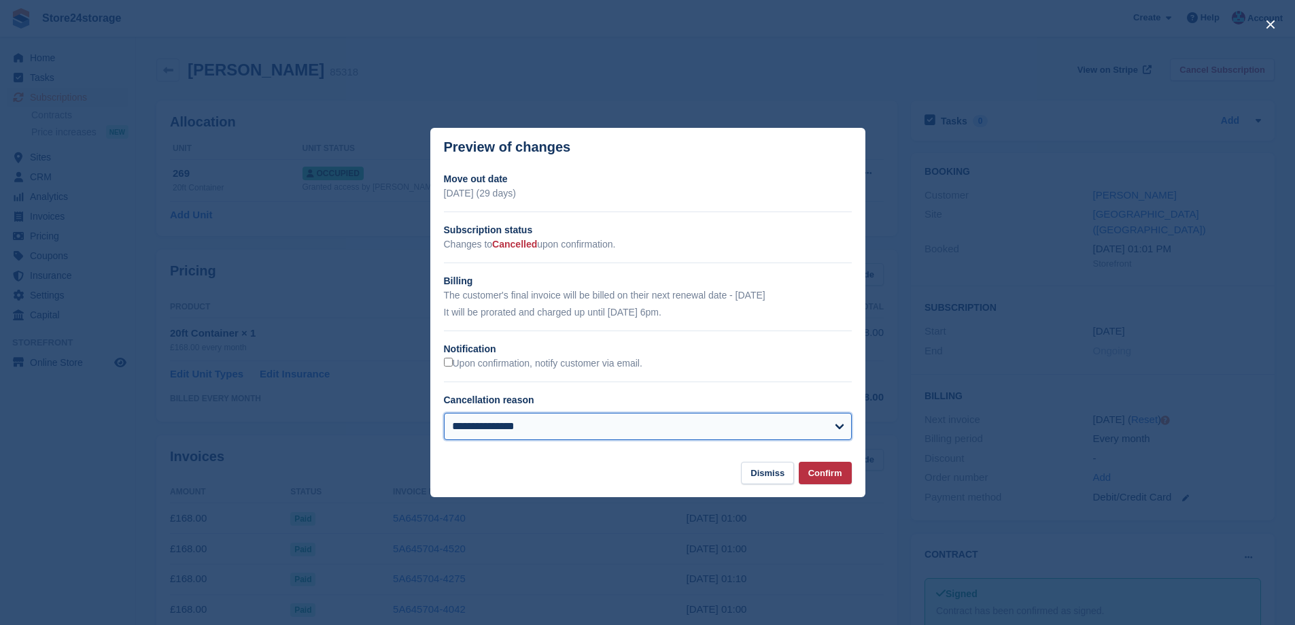
click at [489, 434] on select "**********" at bounding box center [648, 426] width 408 height 27
select select "**********"
click at [444, 414] on select "**********" at bounding box center [648, 426] width 408 height 27
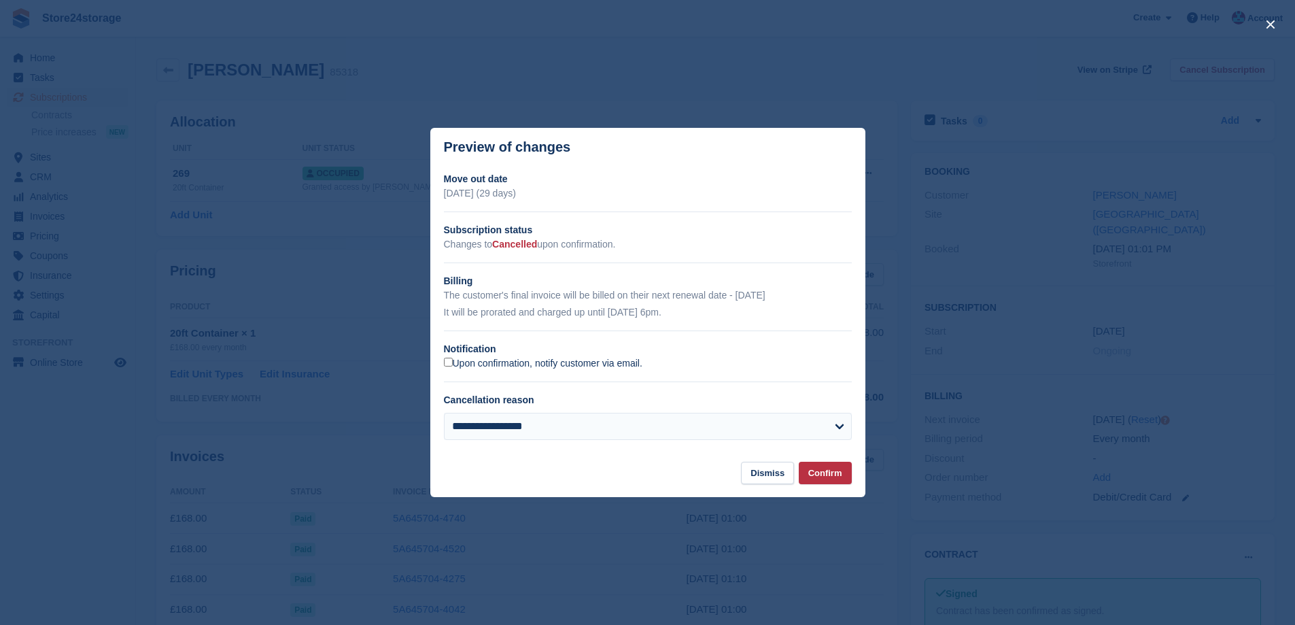
click at [479, 365] on label "Upon confirmation, notify customer via email." at bounding box center [543, 364] width 198 height 12
click at [835, 468] on button "Confirm" at bounding box center [825, 472] width 53 height 22
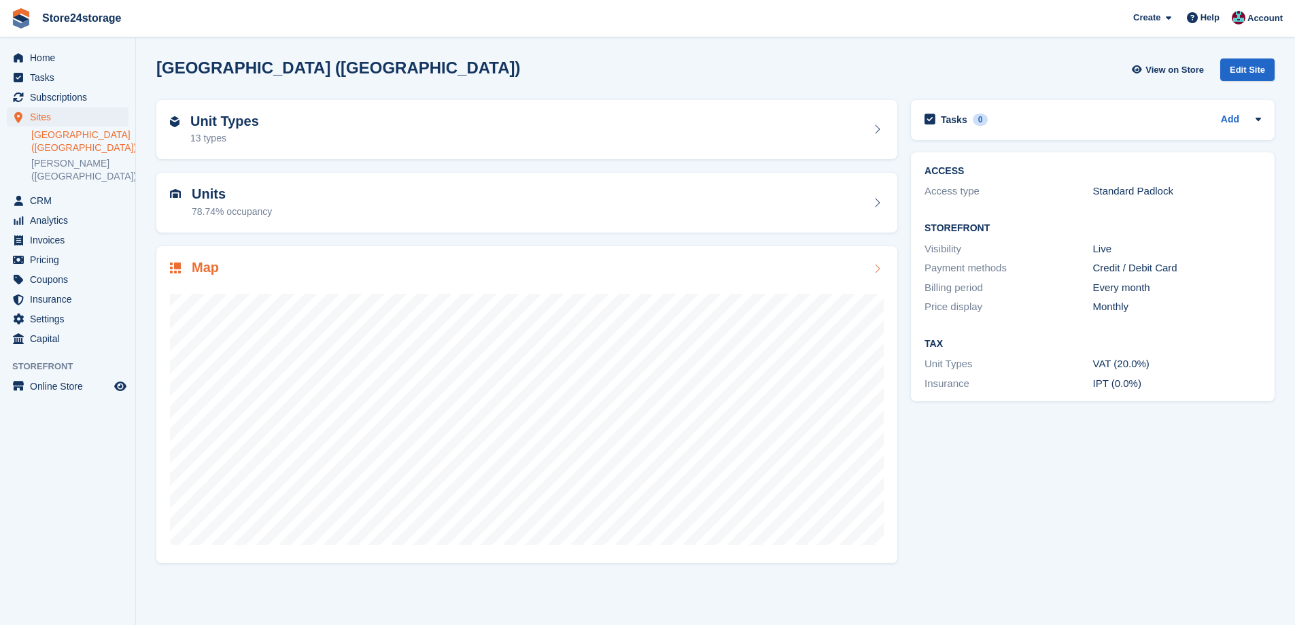
click at [423, 273] on div "Map" at bounding box center [527, 269] width 714 height 18
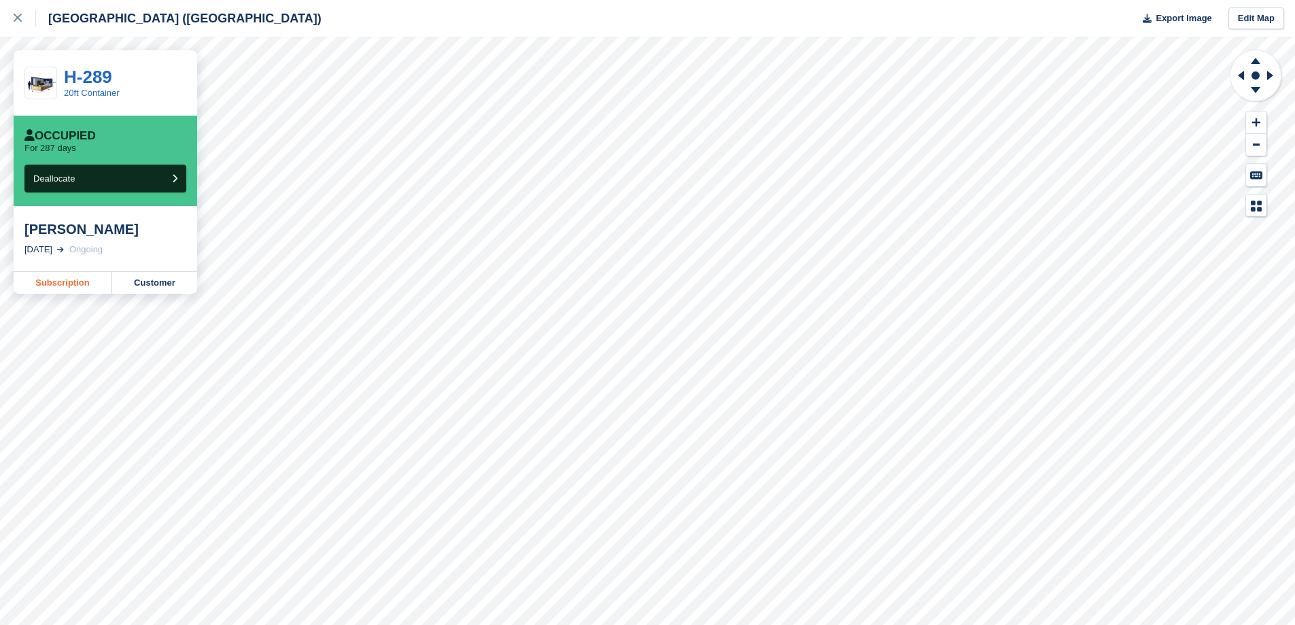
click at [89, 289] on link "Subscription" at bounding box center [63, 283] width 99 height 22
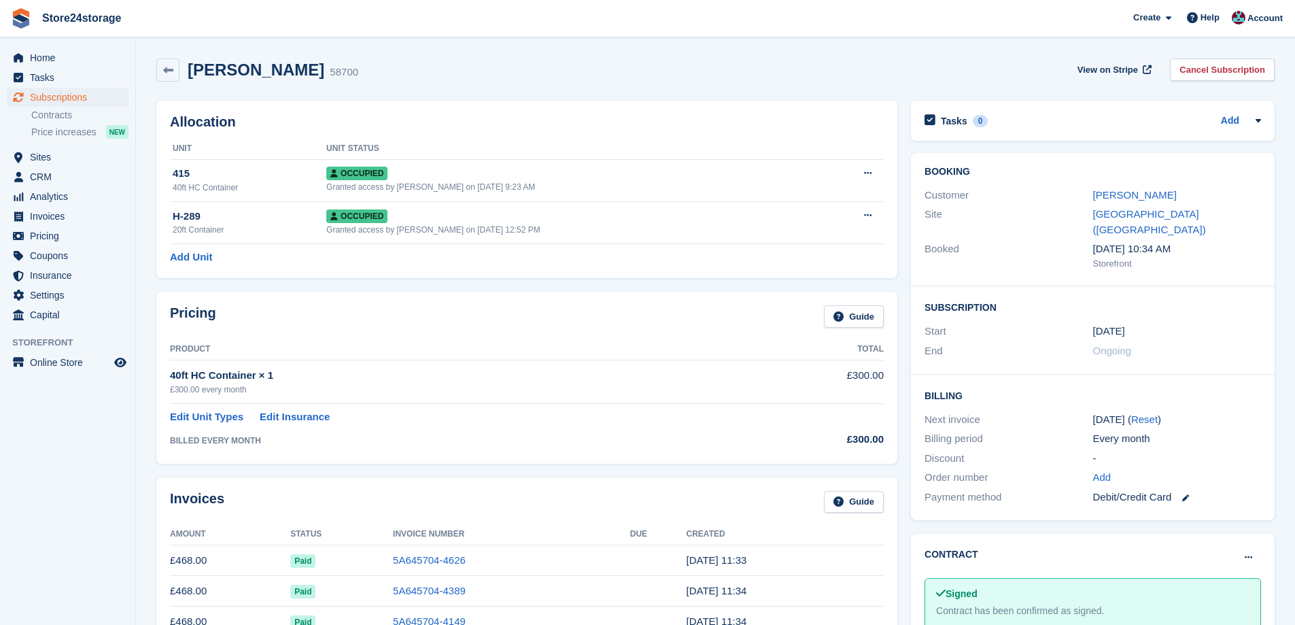
click at [1149, 203] on div "Customer Ethan Beaumont" at bounding box center [1092, 196] width 336 height 20
click at [1149, 197] on link "[PERSON_NAME]" at bounding box center [1135, 195] width 84 height 12
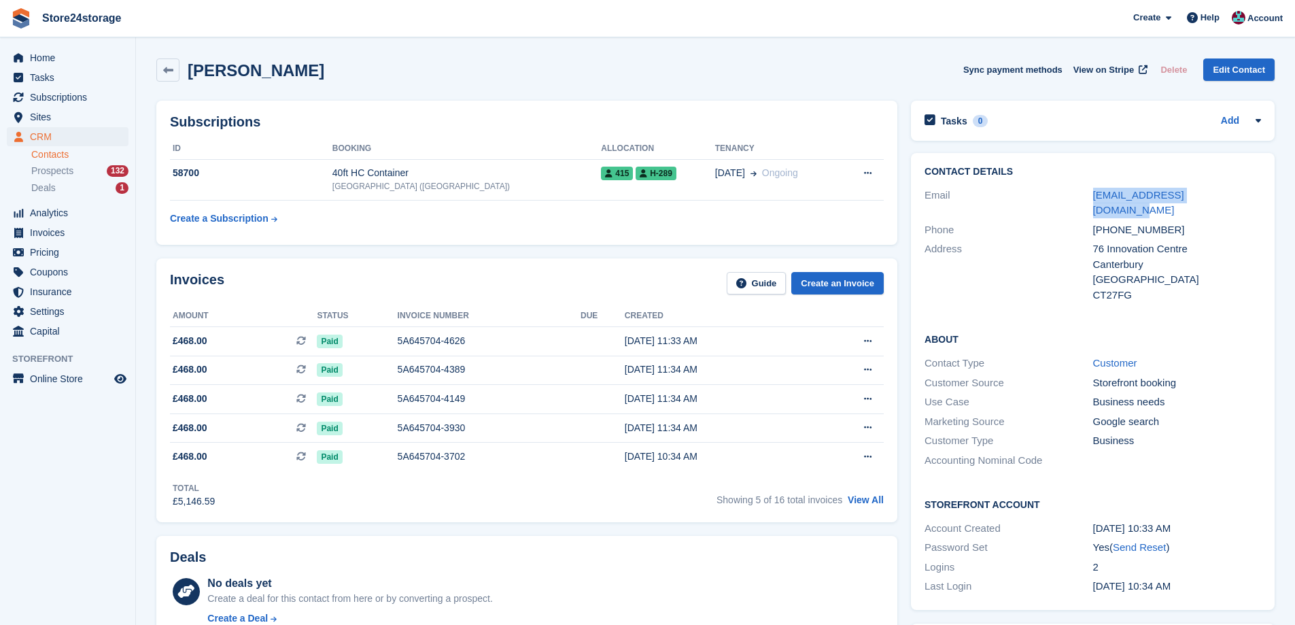
drag, startPoint x: 1213, startPoint y: 197, endPoint x: 1100, endPoint y: 202, distance: 112.9
click at [1091, 196] on div "Email office@beaumont.plumbing" at bounding box center [1092, 203] width 336 height 35
copy div "office@beaumont.plumbing"
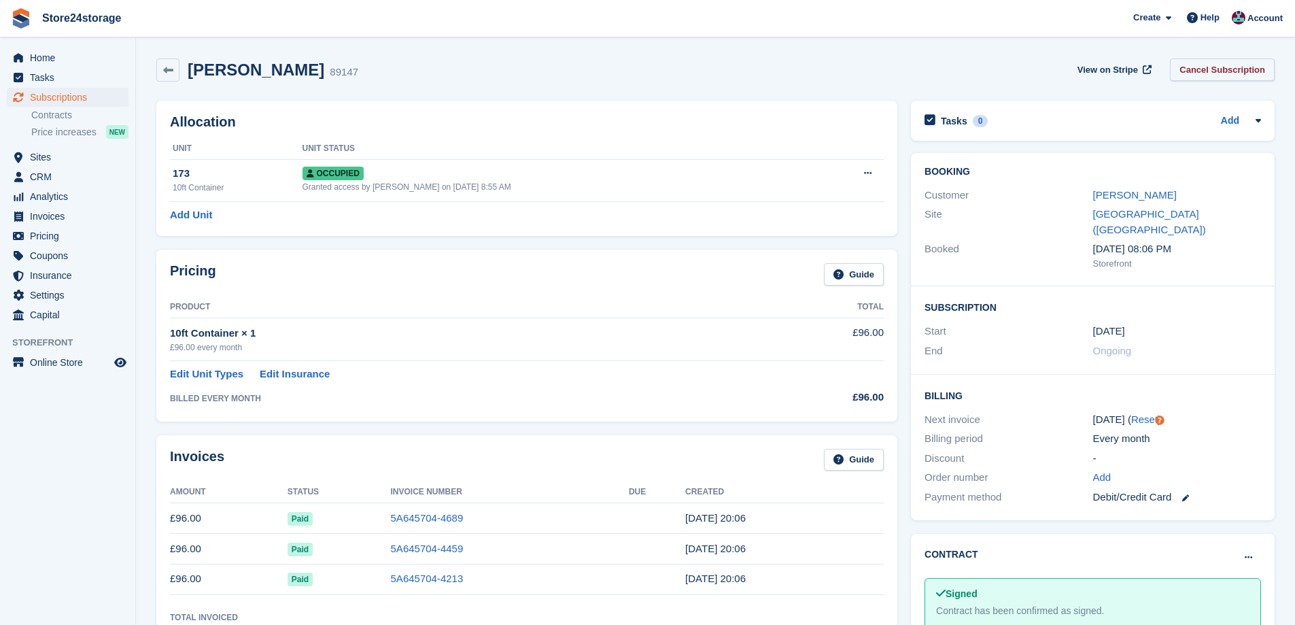
click at [1205, 79] on link "Cancel Subscription" at bounding box center [1222, 69] width 105 height 22
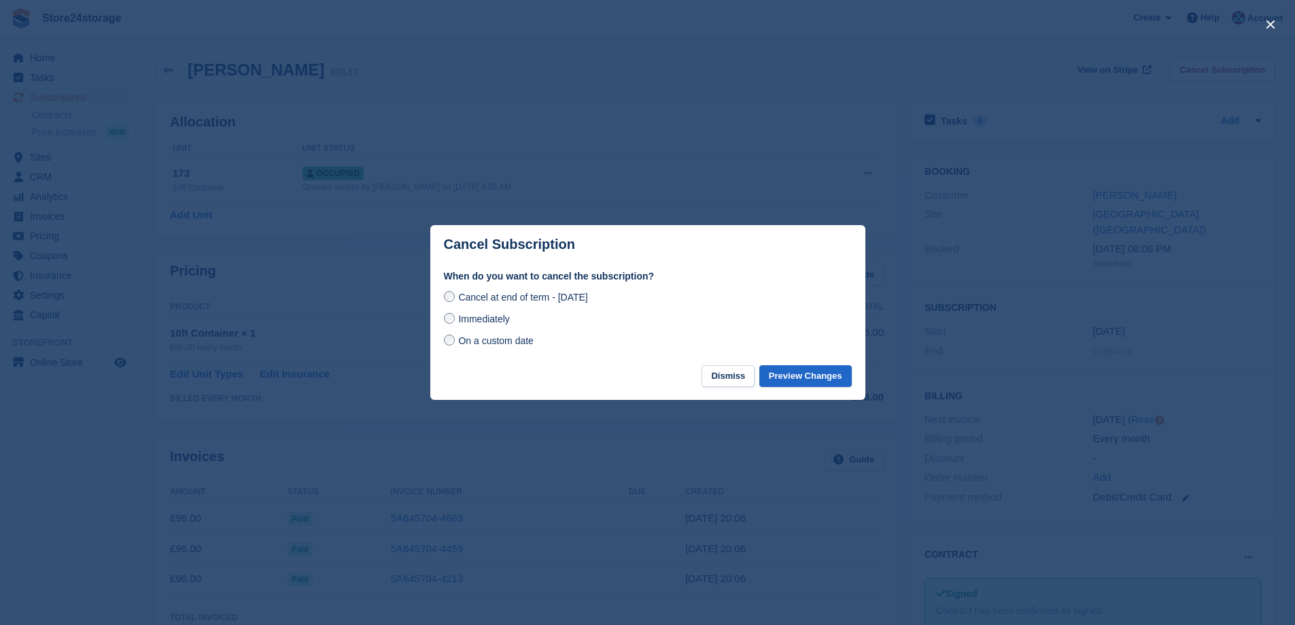
click at [492, 321] on span "Immediately" at bounding box center [483, 318] width 51 height 11
click at [797, 381] on button "Preview Changes" at bounding box center [805, 376] width 92 height 22
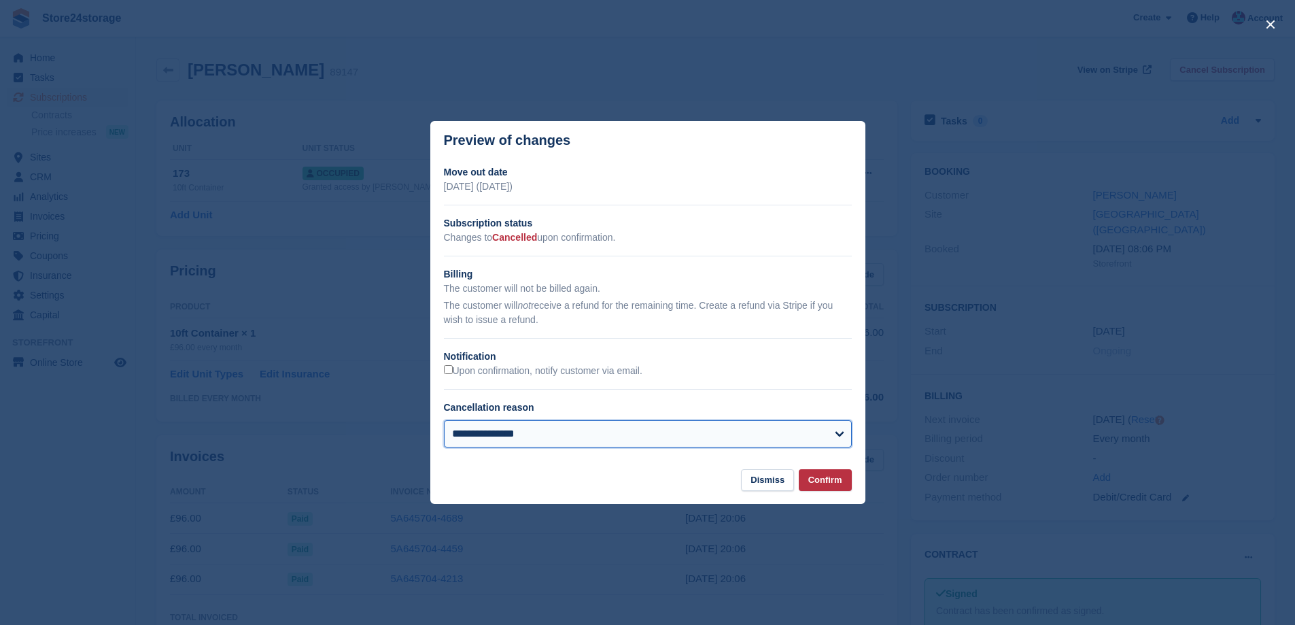
click at [454, 437] on select "**********" at bounding box center [648, 433] width 408 height 27
select select "**********"
click at [444, 421] on select "**********" at bounding box center [648, 433] width 408 height 27
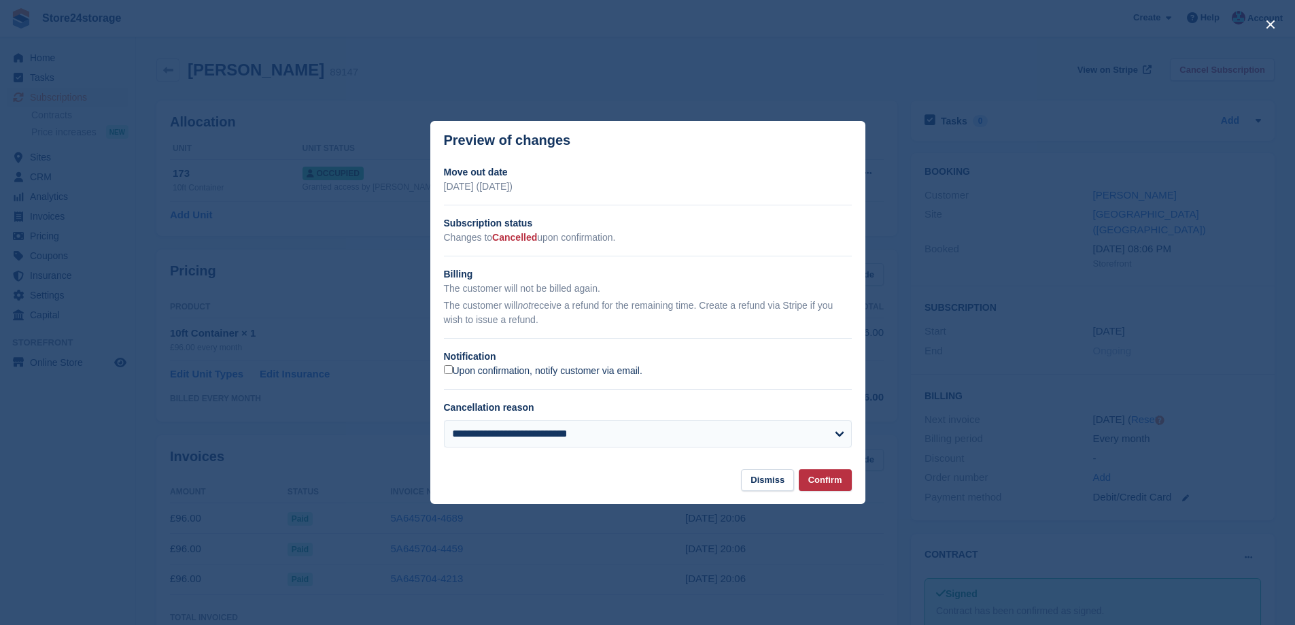
click at [504, 374] on label "Upon confirmation, notify customer via email." at bounding box center [543, 371] width 198 height 12
click at [807, 479] on button "Confirm" at bounding box center [825, 480] width 53 height 22
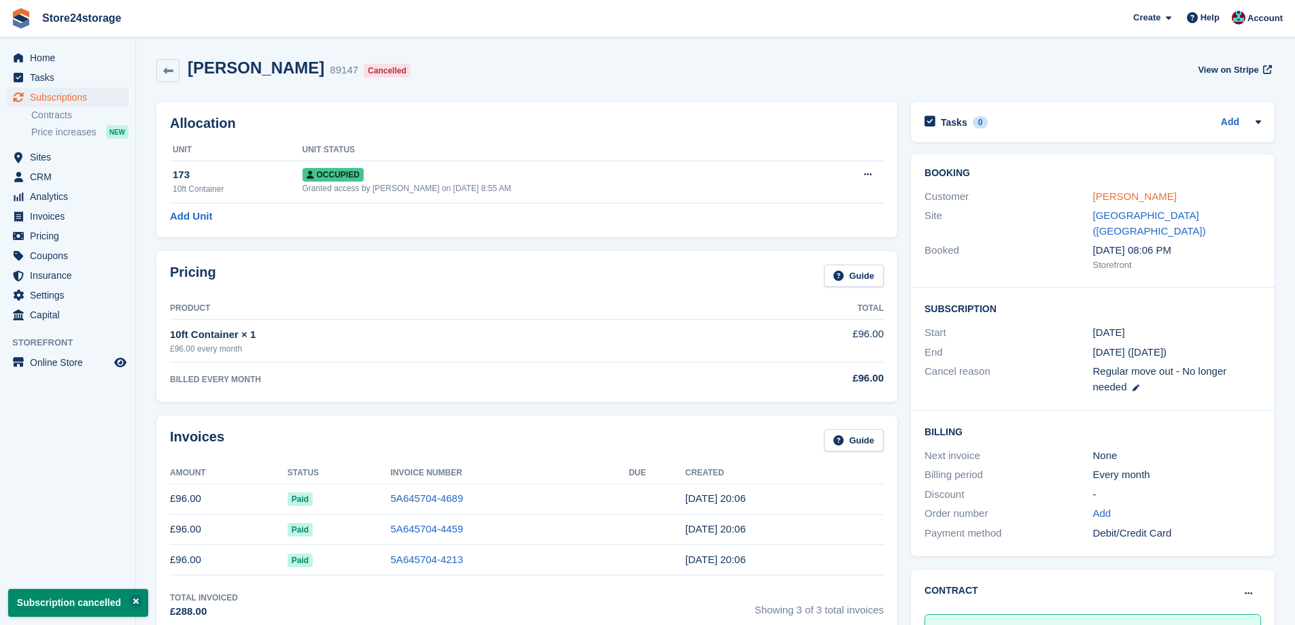
click at [1138, 198] on link "[PERSON_NAME]" at bounding box center [1135, 196] width 84 height 12
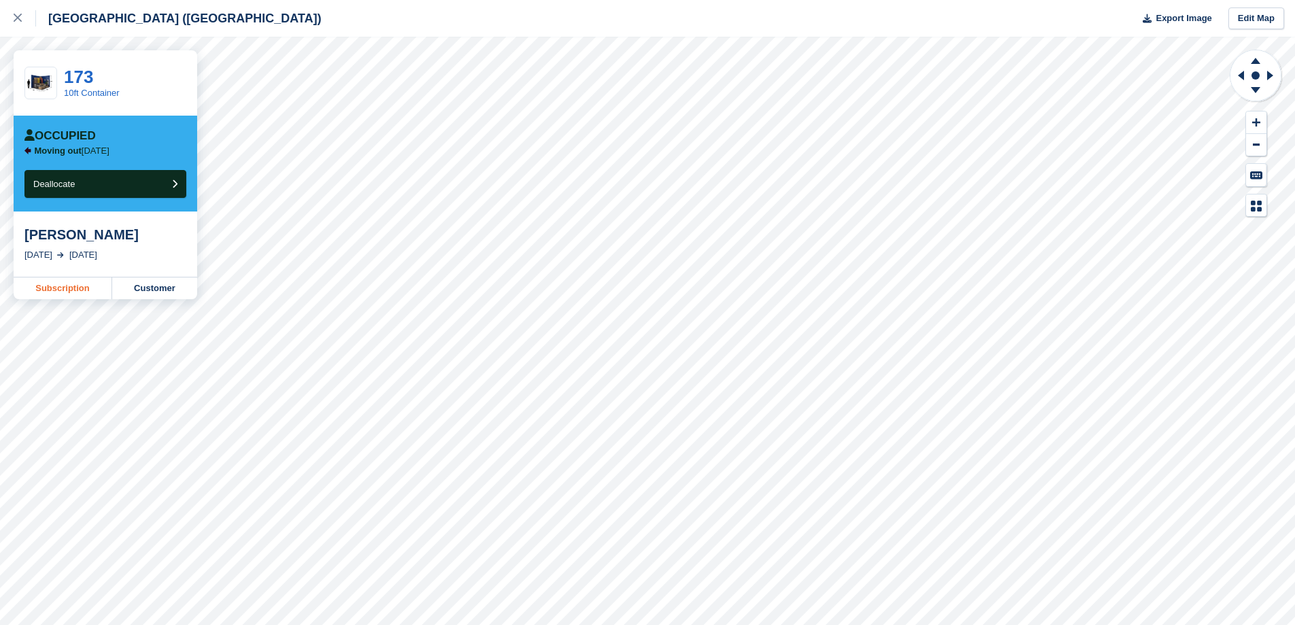
click at [74, 290] on link "Subscription" at bounding box center [63, 288] width 99 height 22
click at [90, 285] on link "Subscription" at bounding box center [63, 288] width 99 height 22
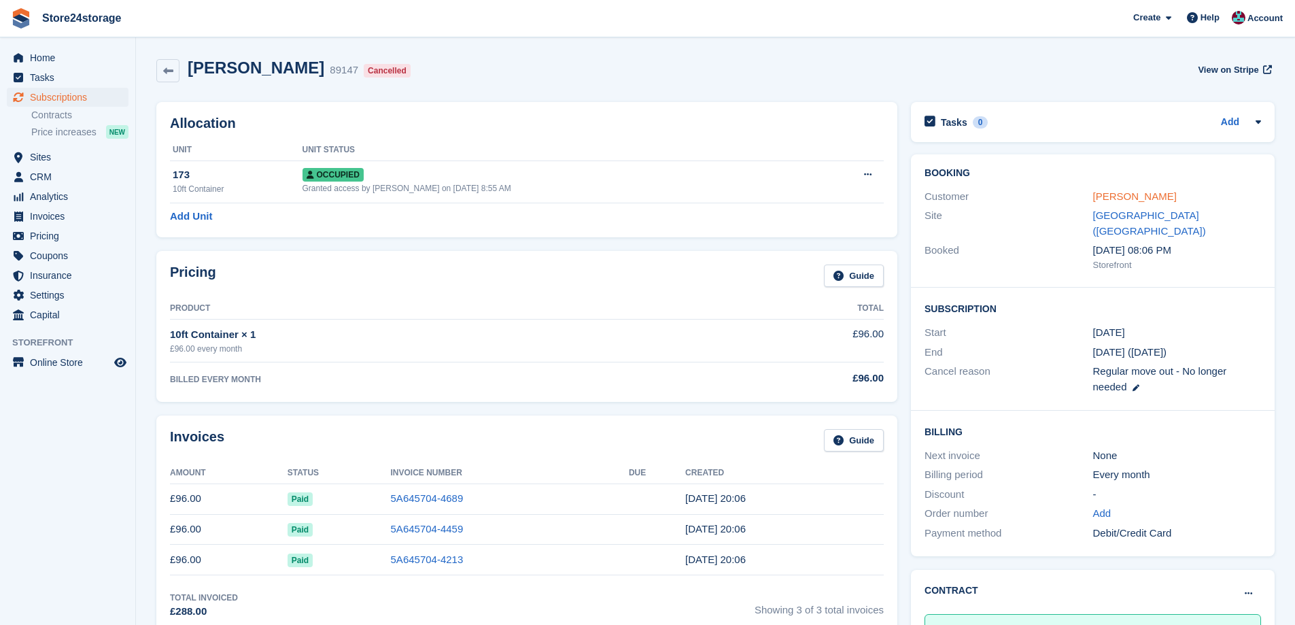
click at [1152, 197] on link "[PERSON_NAME]" at bounding box center [1135, 196] width 84 height 12
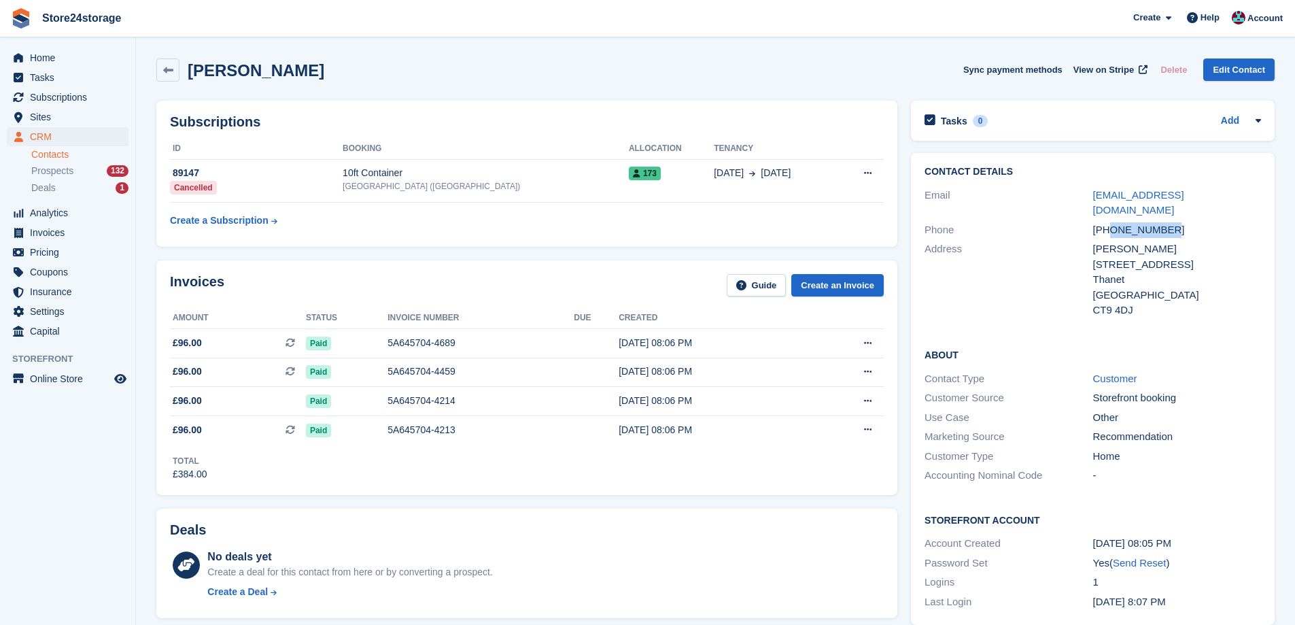
drag, startPoint x: 1170, startPoint y: 214, endPoint x: 1112, endPoint y: 211, distance: 57.9
click at [1112, 222] on div "[PHONE_NUMBER]" at bounding box center [1177, 230] width 168 height 16
copy div "7368333911"
click at [866, 343] on icon at bounding box center [867, 342] width 7 height 9
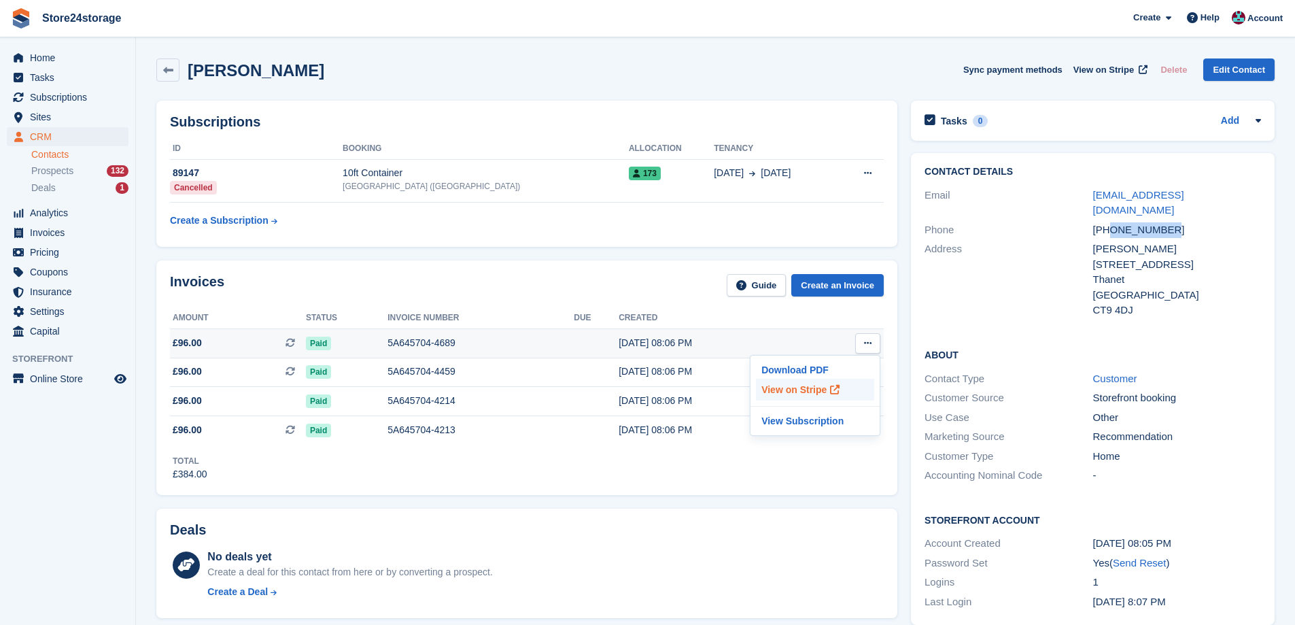
click at [812, 386] on p "View on Stripe" at bounding box center [815, 390] width 118 height 22
click at [60, 117] on span "Sites" at bounding box center [71, 116] width 82 height 19
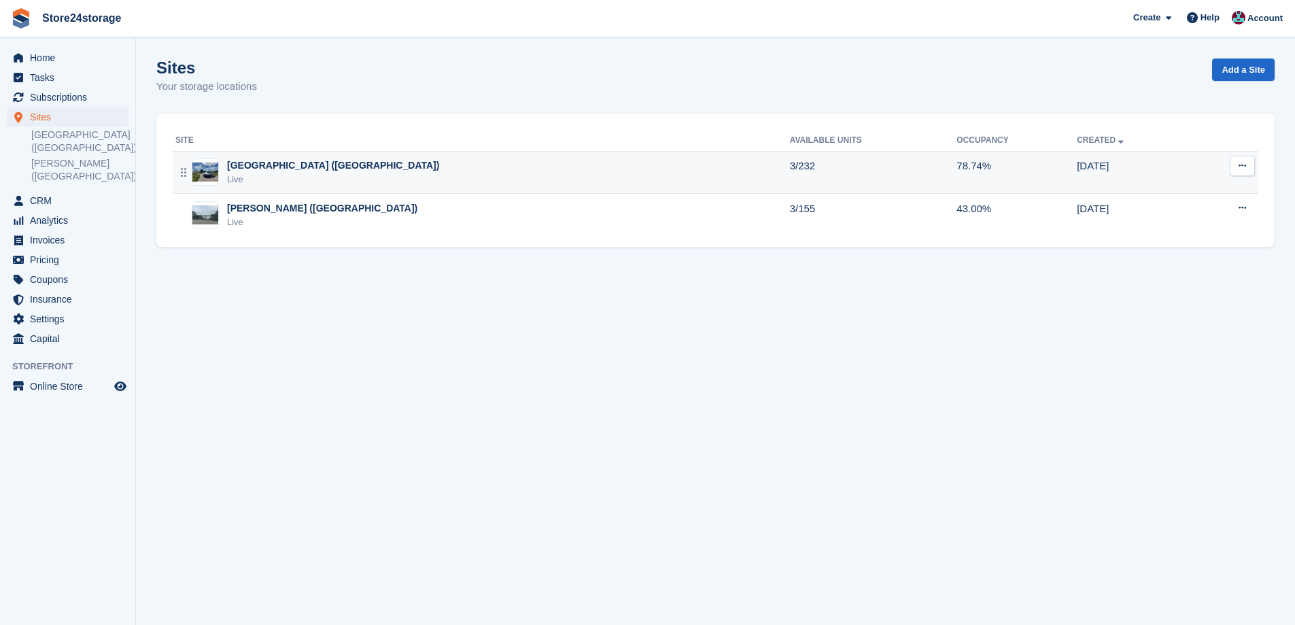
click at [266, 165] on div "[GEOGRAPHIC_DATA] ([GEOGRAPHIC_DATA])" at bounding box center [333, 165] width 212 height 14
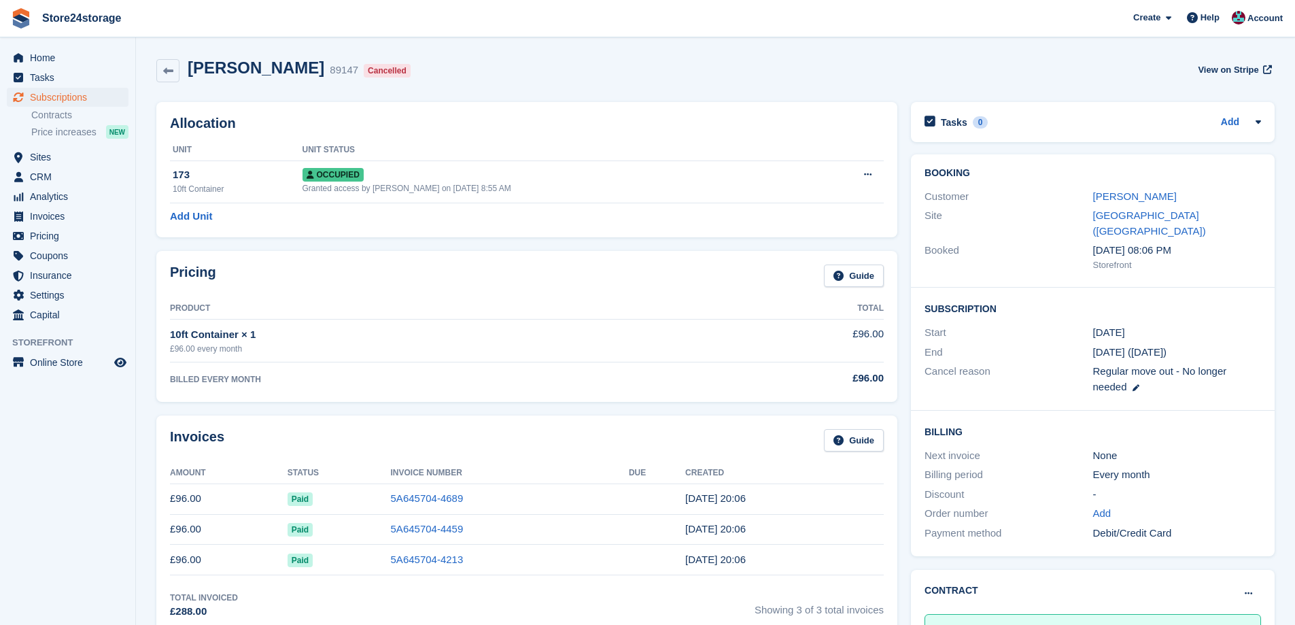
click at [1106, 203] on div "[PERSON_NAME]" at bounding box center [1177, 197] width 168 height 16
click at [1107, 203] on div "[PERSON_NAME]" at bounding box center [1177, 197] width 168 height 16
click at [1129, 188] on div "Customer [PERSON_NAME]" at bounding box center [1092, 197] width 336 height 20
click at [1130, 198] on link "[PERSON_NAME]" at bounding box center [1135, 196] width 84 height 12
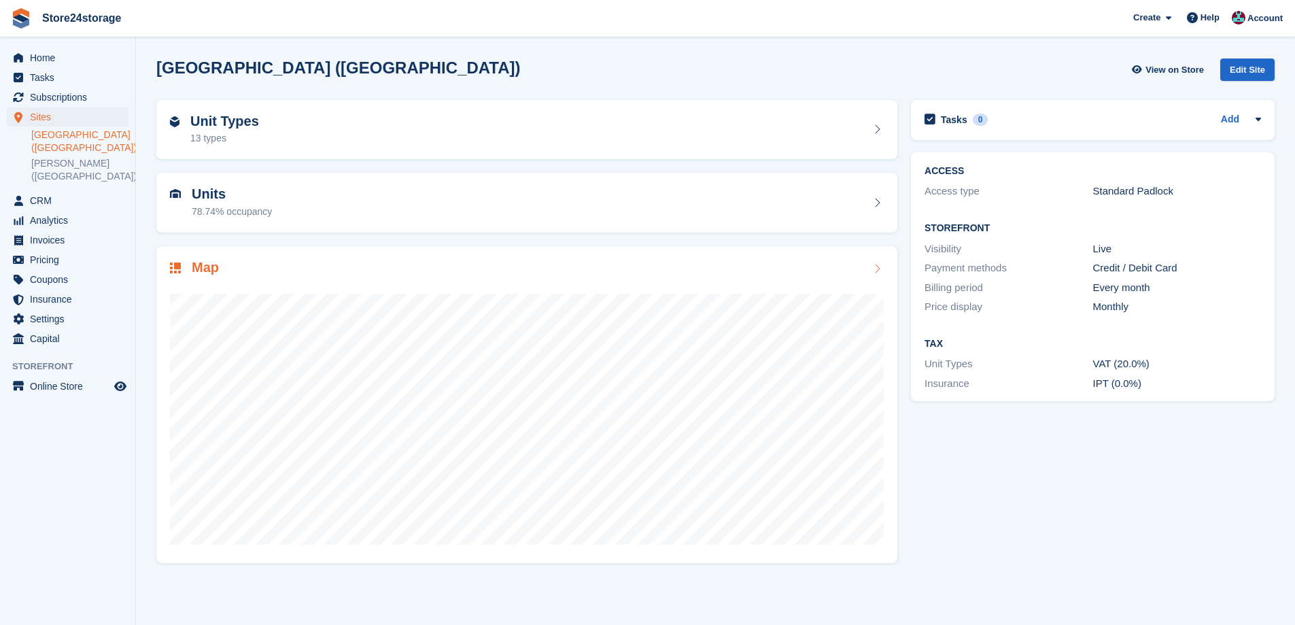
click at [397, 260] on div "Map" at bounding box center [527, 269] width 714 height 18
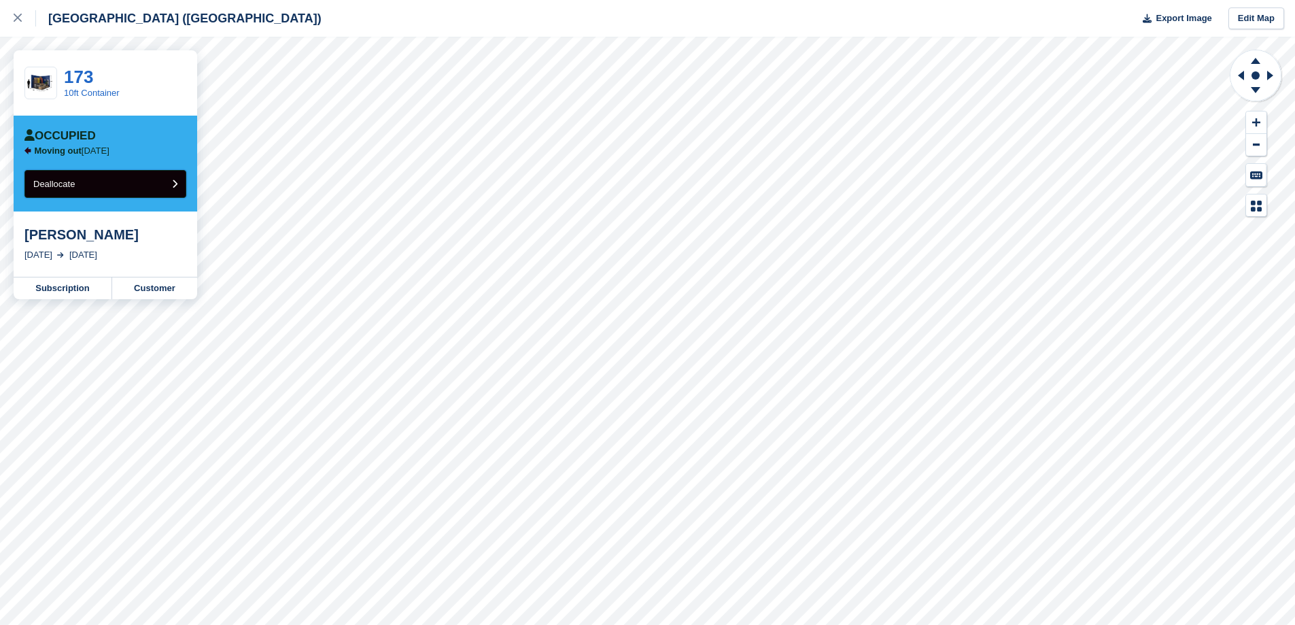
click at [139, 188] on button "Deallocate" at bounding box center [105, 184] width 162 height 28
